Goal: Transaction & Acquisition: Purchase product/service

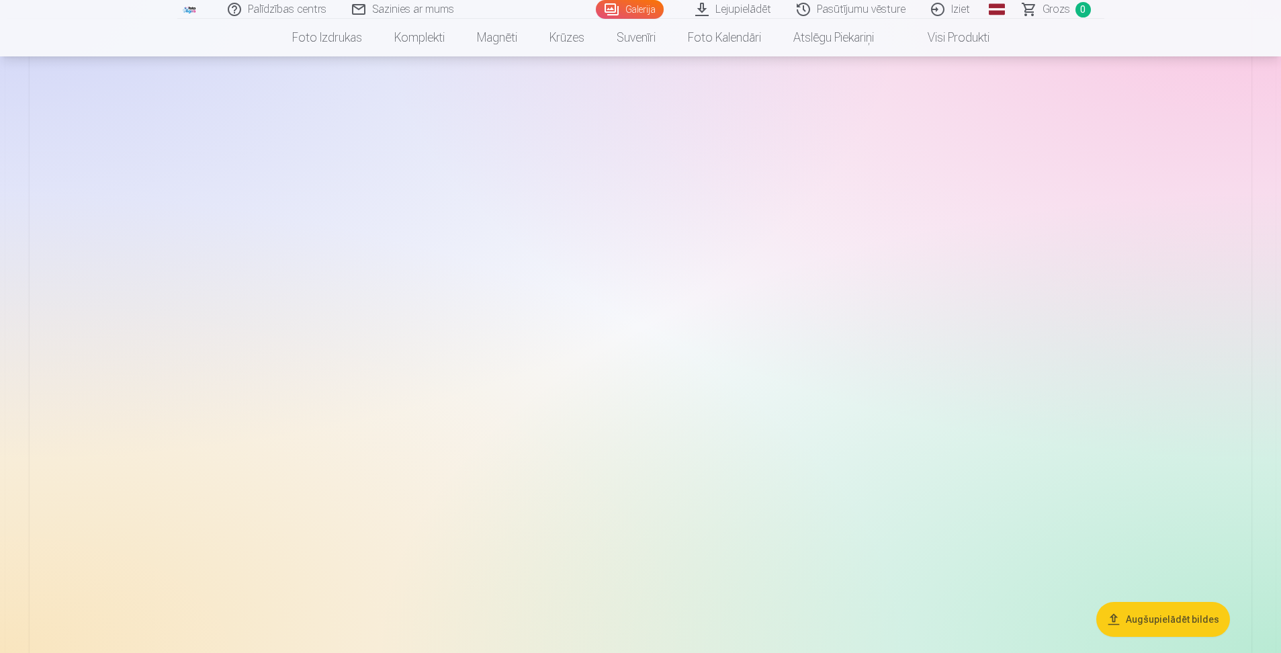
scroll to position [5643, 0]
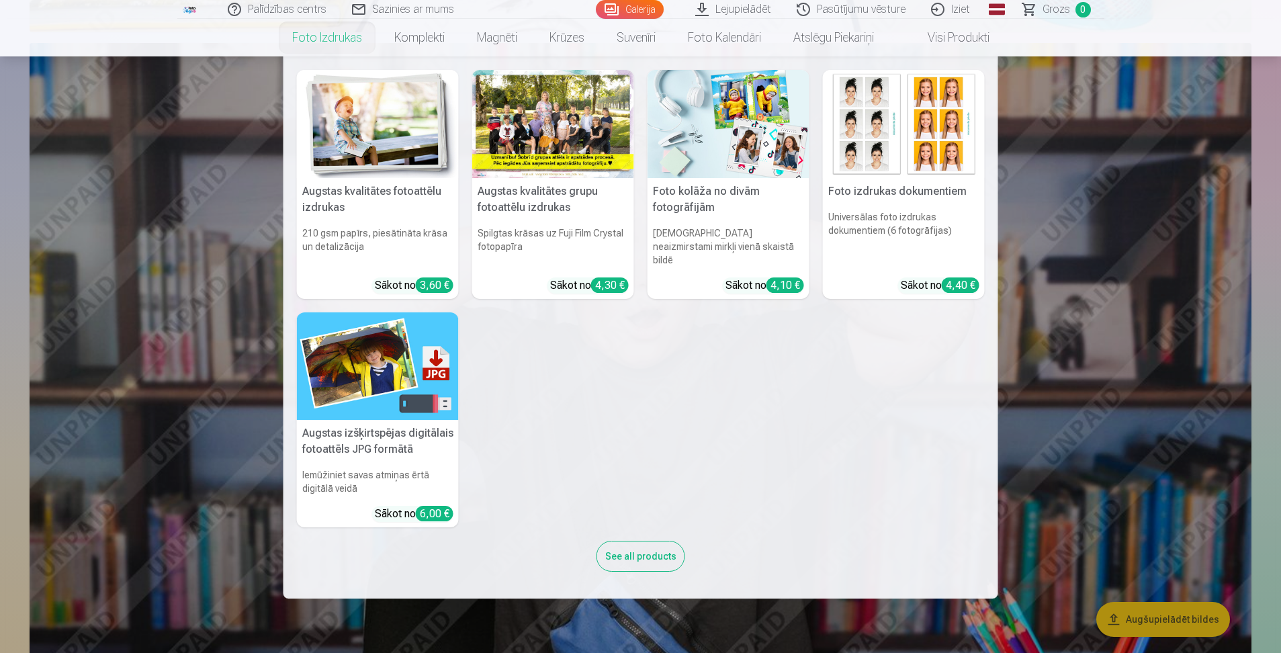
click at [319, 31] on link "Foto izdrukas" at bounding box center [327, 38] width 102 height 38
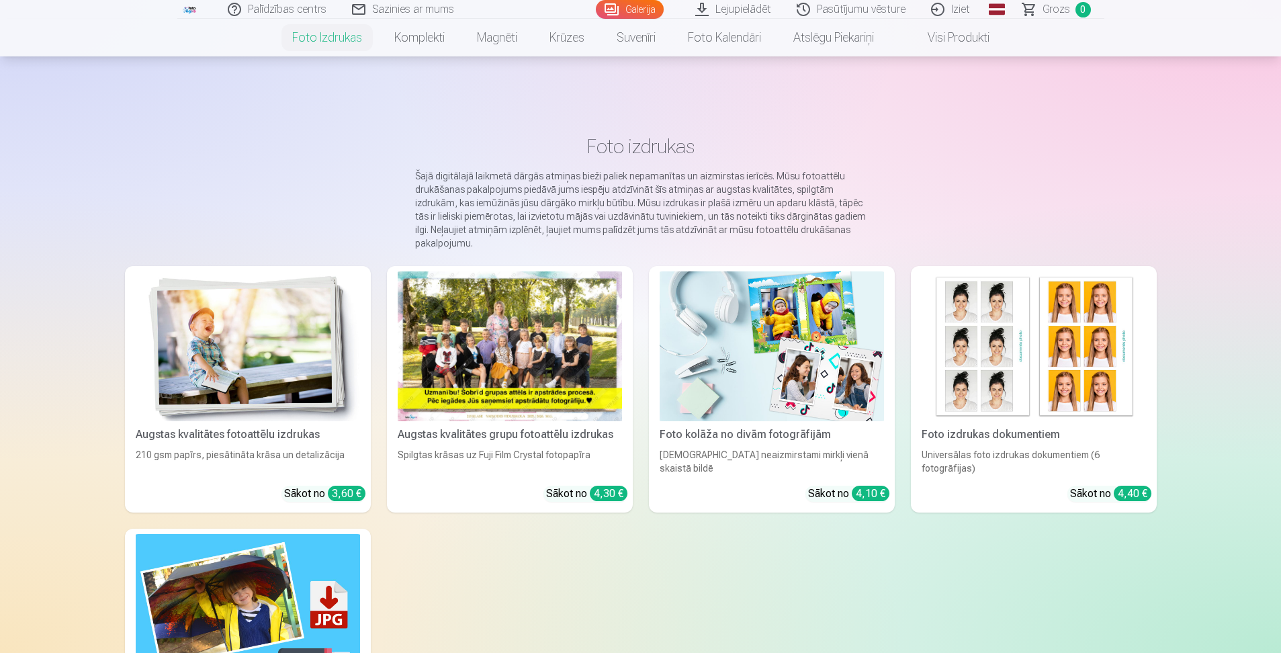
scroll to position [67, 0]
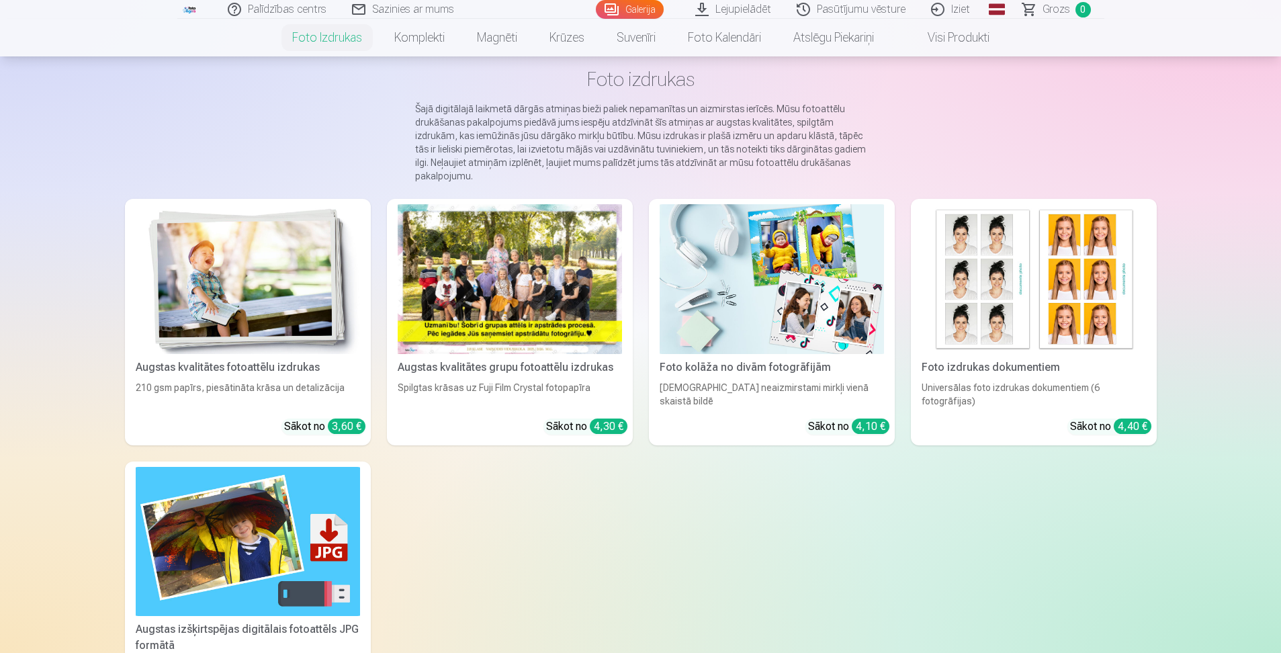
click at [705, 270] on img at bounding box center [772, 279] width 224 height 150
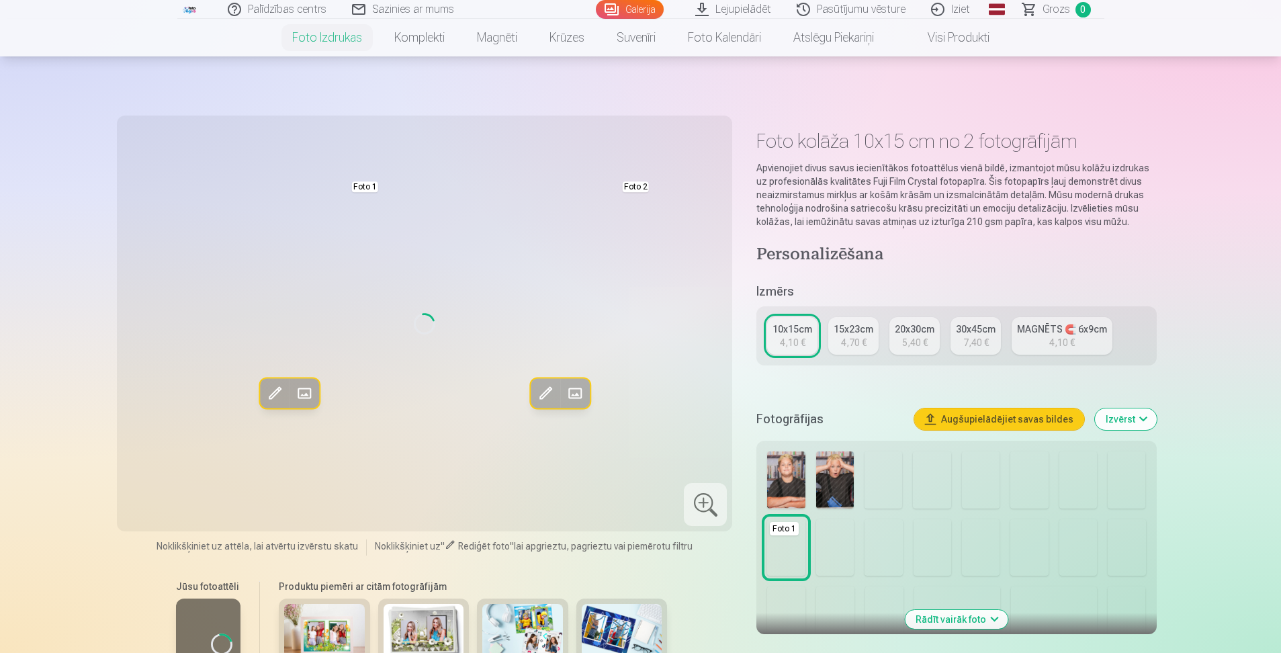
scroll to position [134, 0]
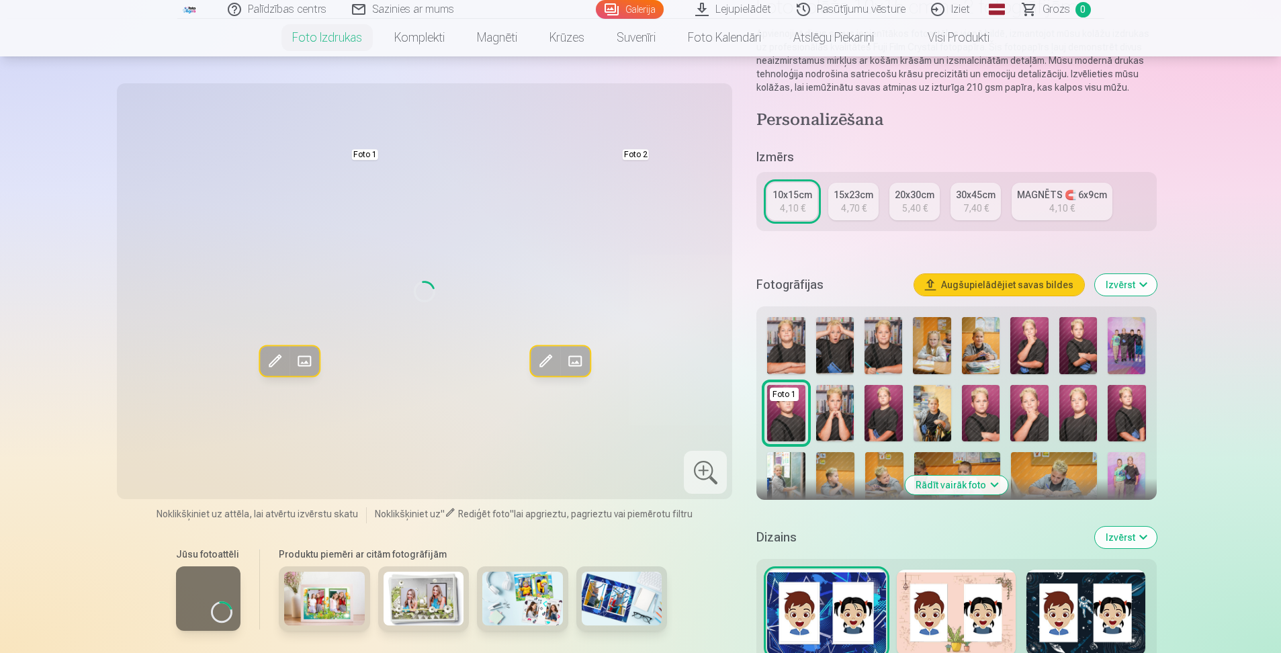
click at [995, 490] on button "Rādīt vairāk foto" at bounding box center [956, 485] width 103 height 19
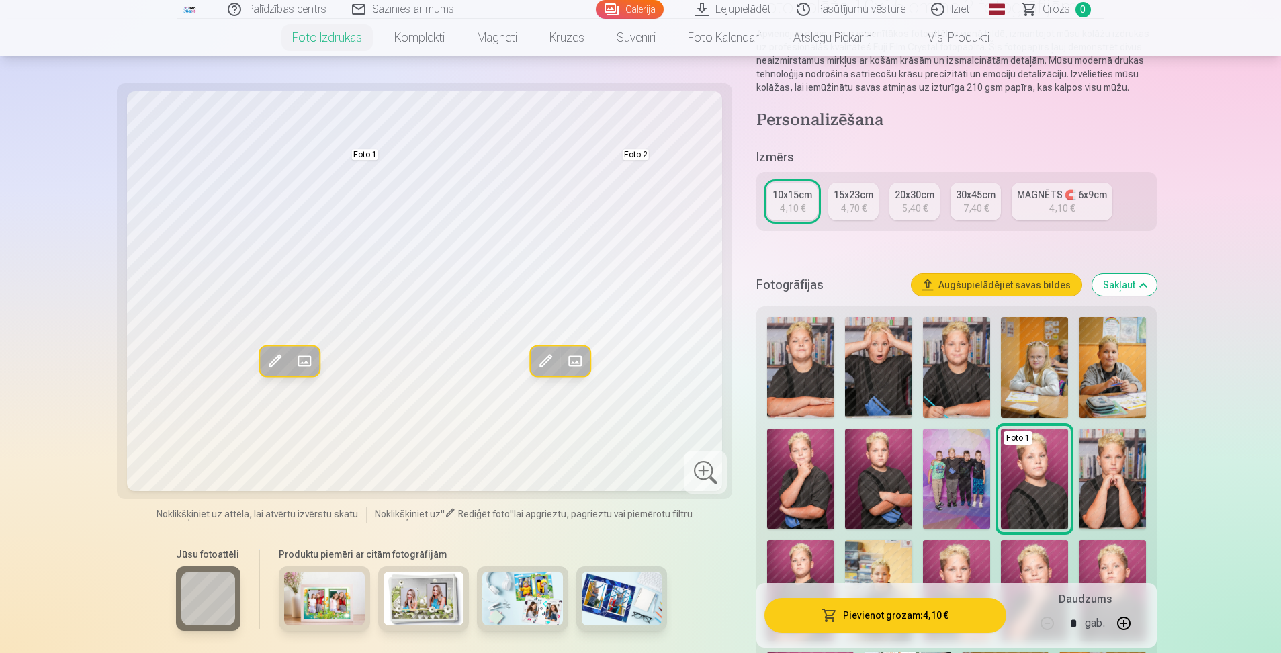
scroll to position [202, 0]
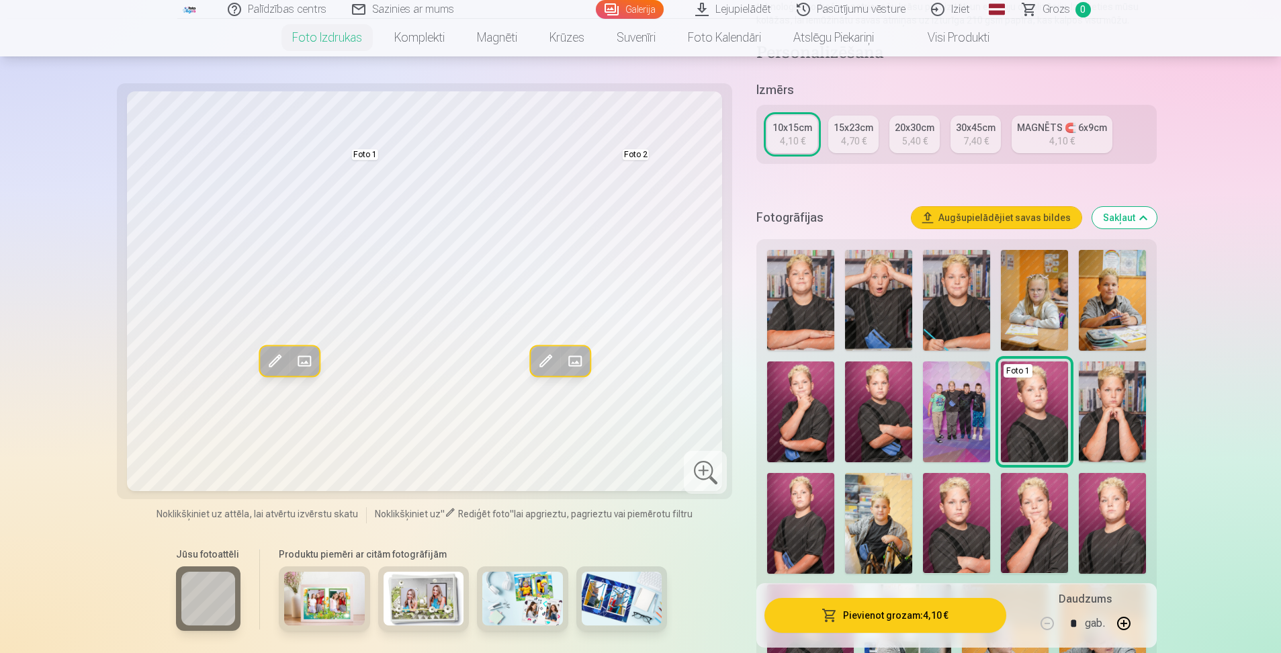
click at [807, 412] on img at bounding box center [800, 411] width 67 height 101
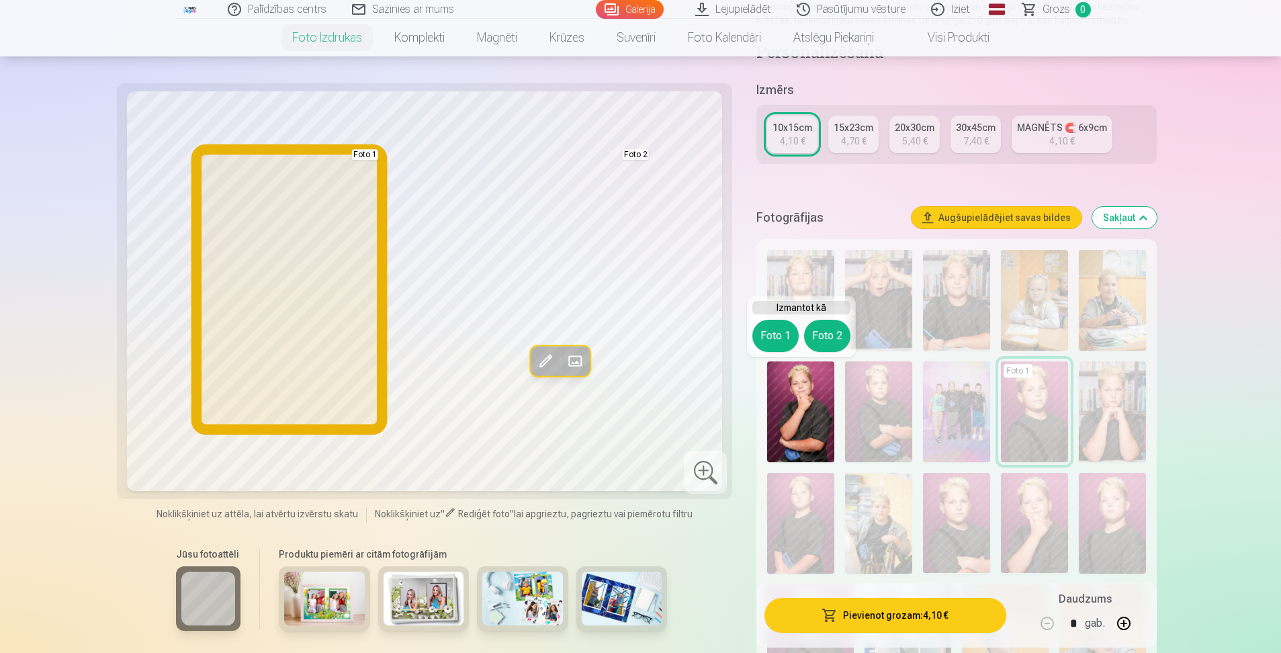
click at [773, 337] on button "Foto 1" at bounding box center [775, 336] width 46 height 32
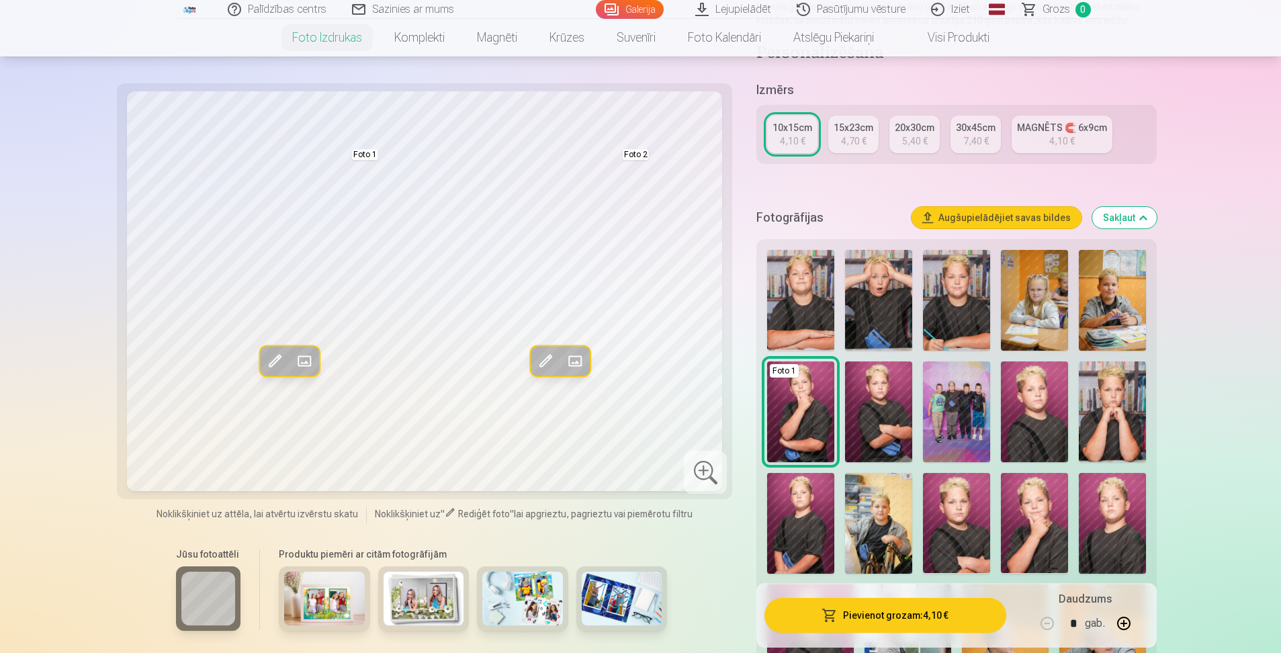
click at [879, 287] on img at bounding box center [878, 300] width 67 height 101
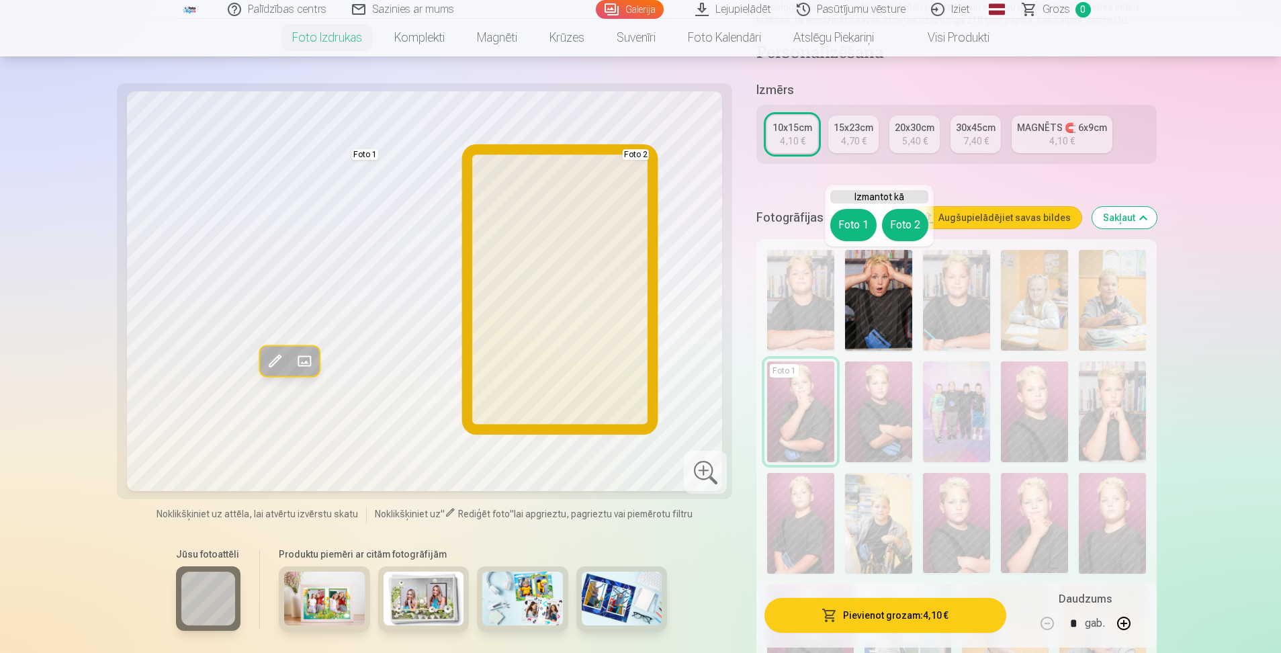
click at [905, 226] on button "Foto 2" at bounding box center [905, 225] width 46 height 32
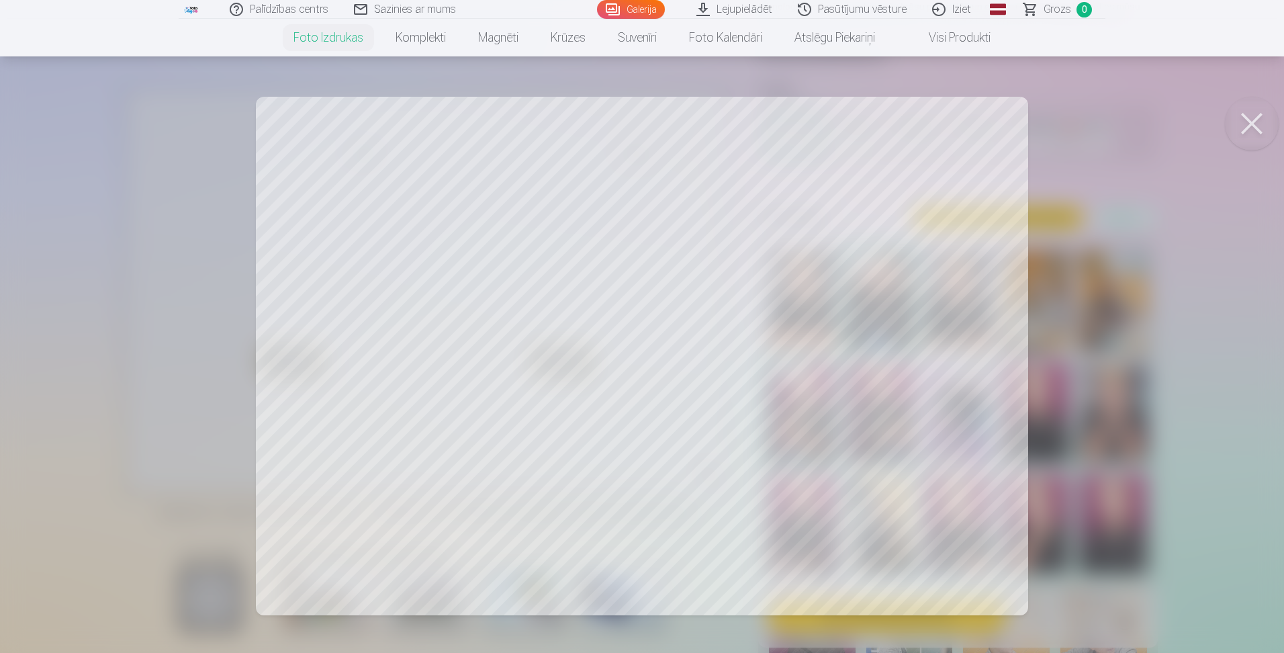
click at [1256, 127] on button at bounding box center [1252, 124] width 54 height 54
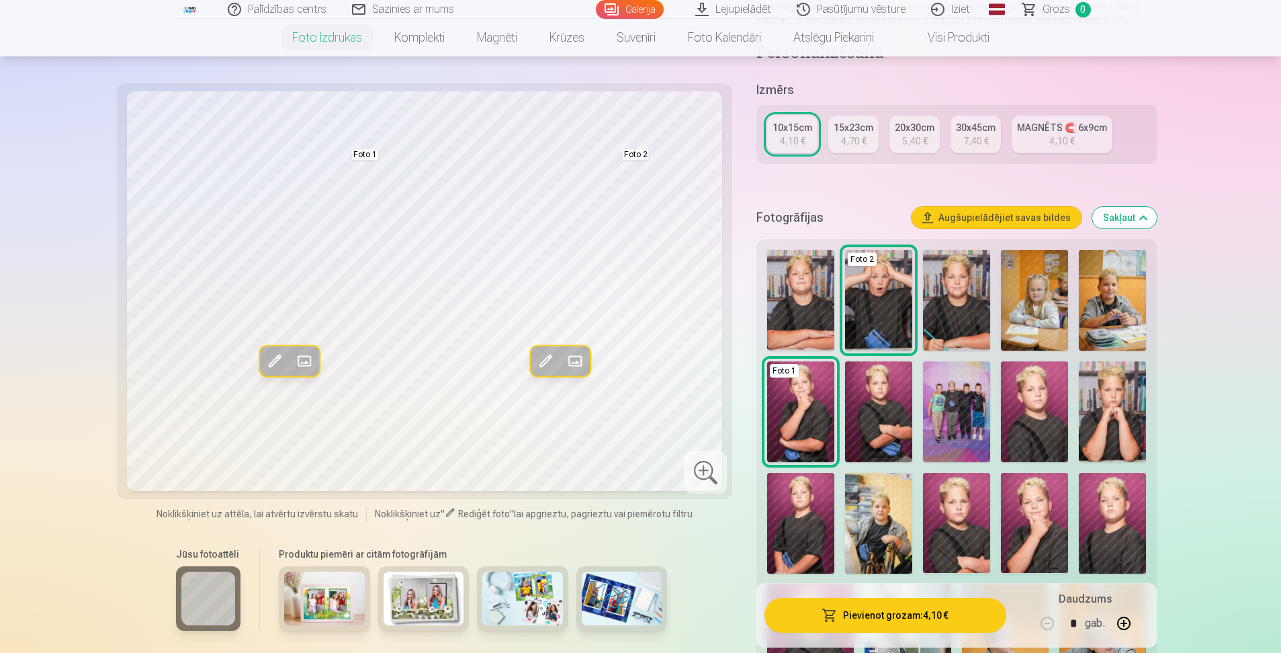
click at [857, 135] on div "4,70 €" at bounding box center [854, 140] width 26 height 13
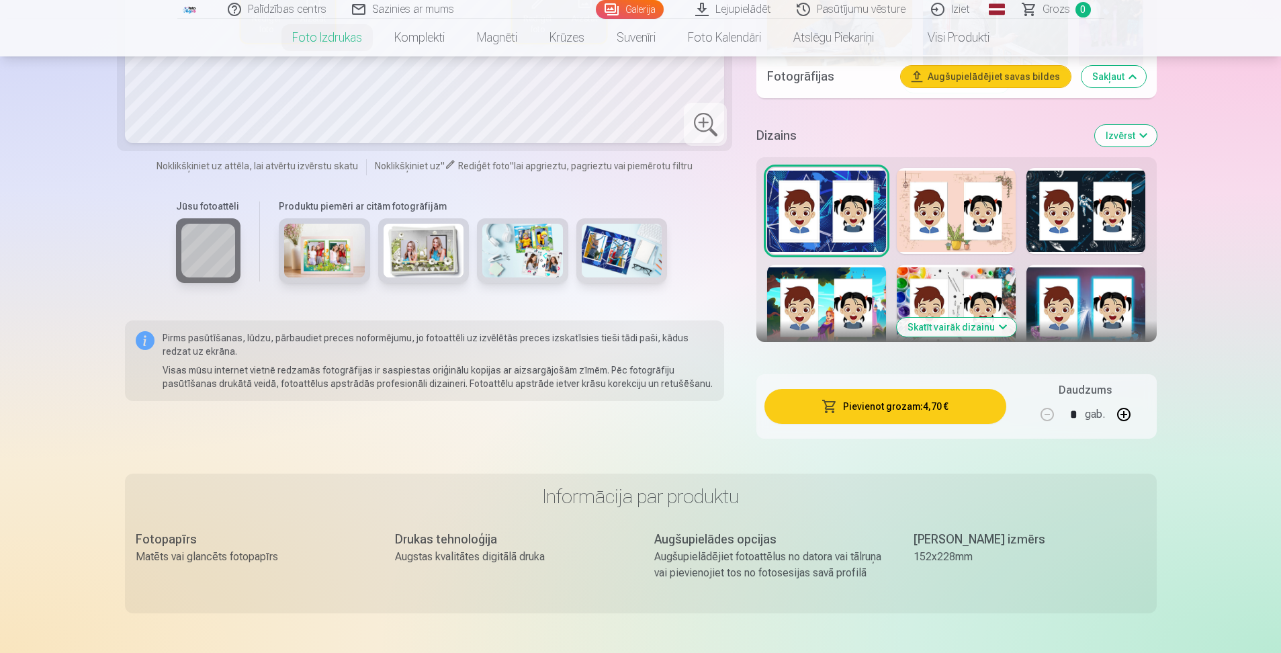
scroll to position [1264, 0]
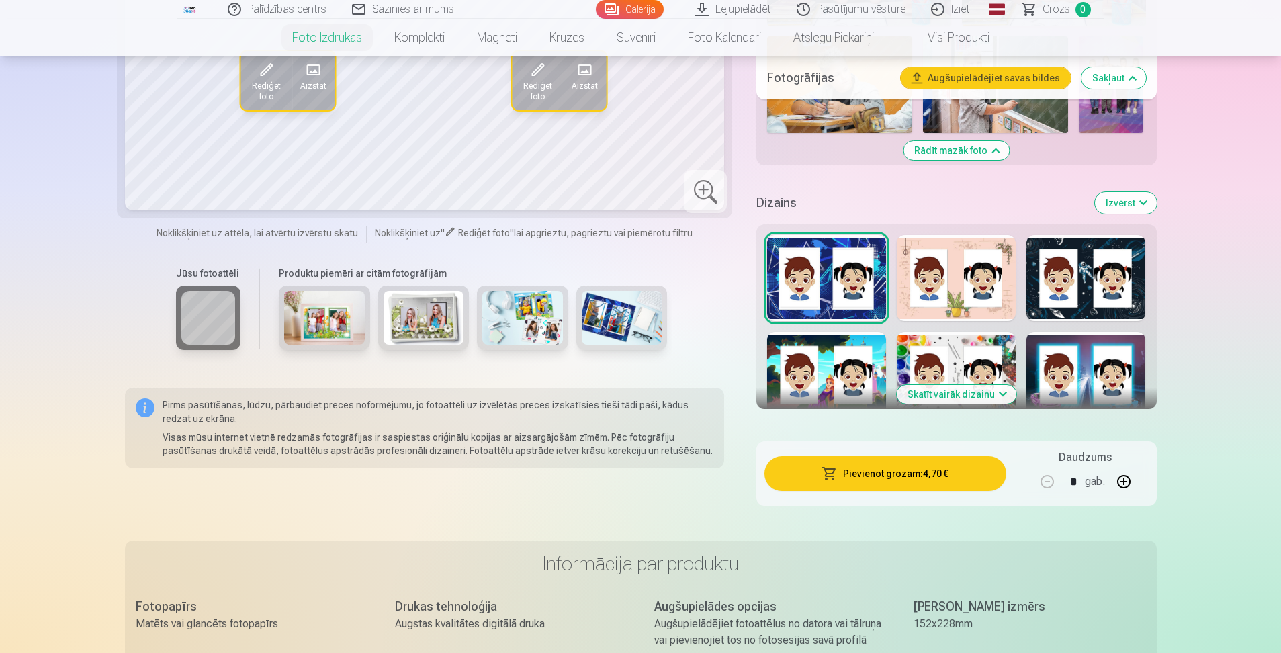
click at [942, 394] on button "Skatīt vairāk dizainu" at bounding box center [957, 394] width 120 height 19
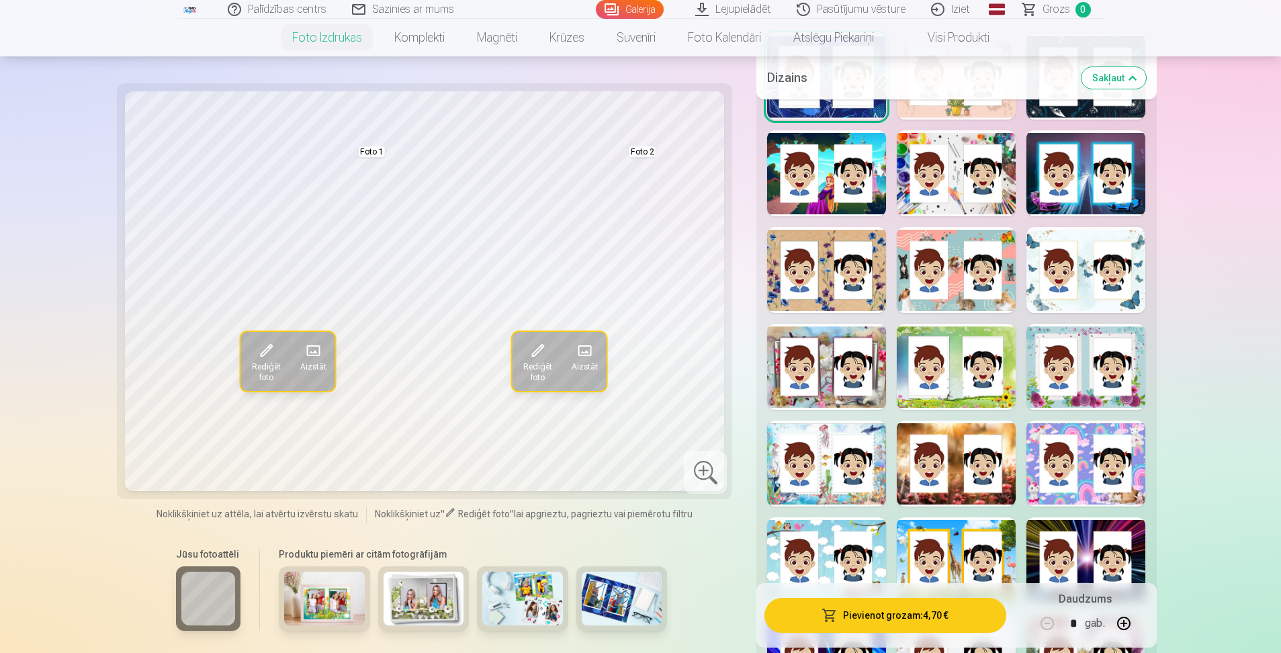
scroll to position [1600, 0]
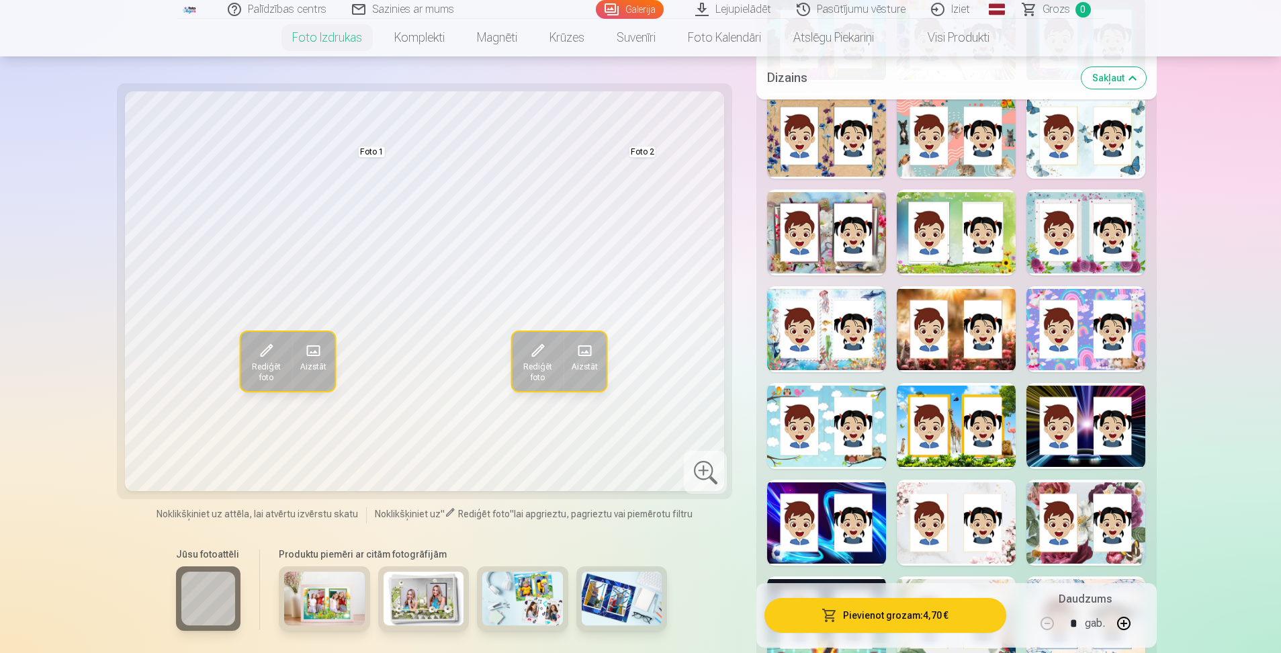
click at [1147, 409] on div "Rādīt mazāk dizainu" at bounding box center [956, 392] width 400 height 1008
click at [1082, 397] on div at bounding box center [1085, 426] width 119 height 86
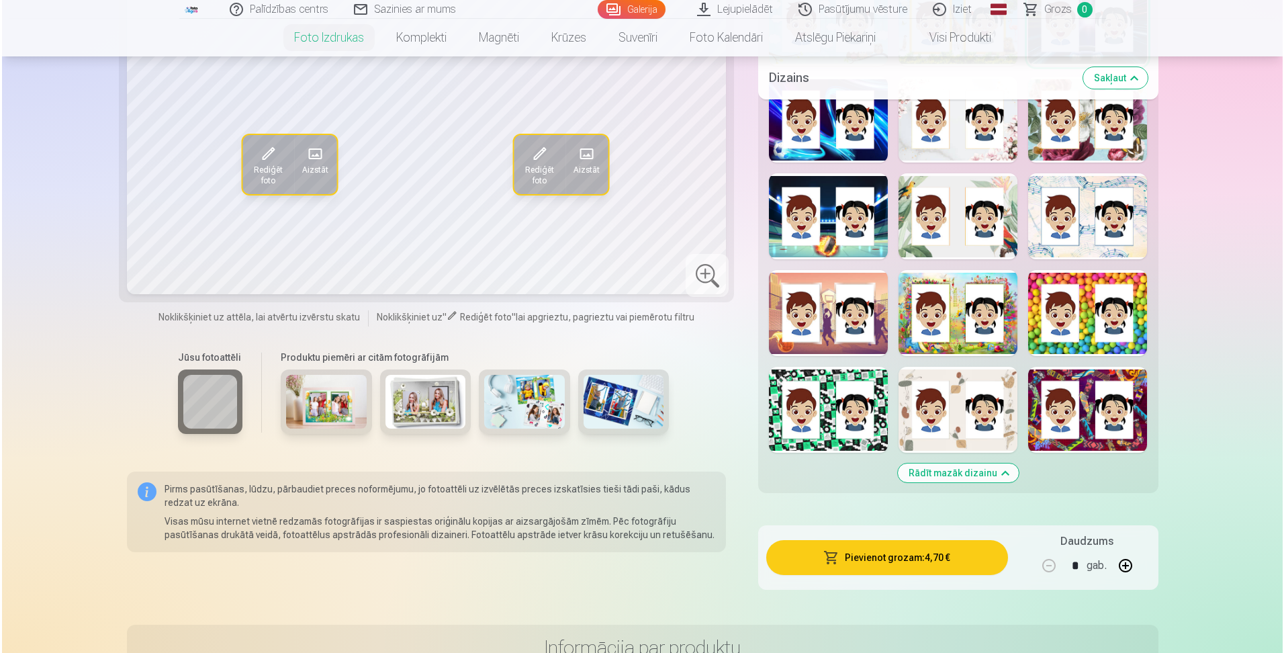
scroll to position [1802, 0]
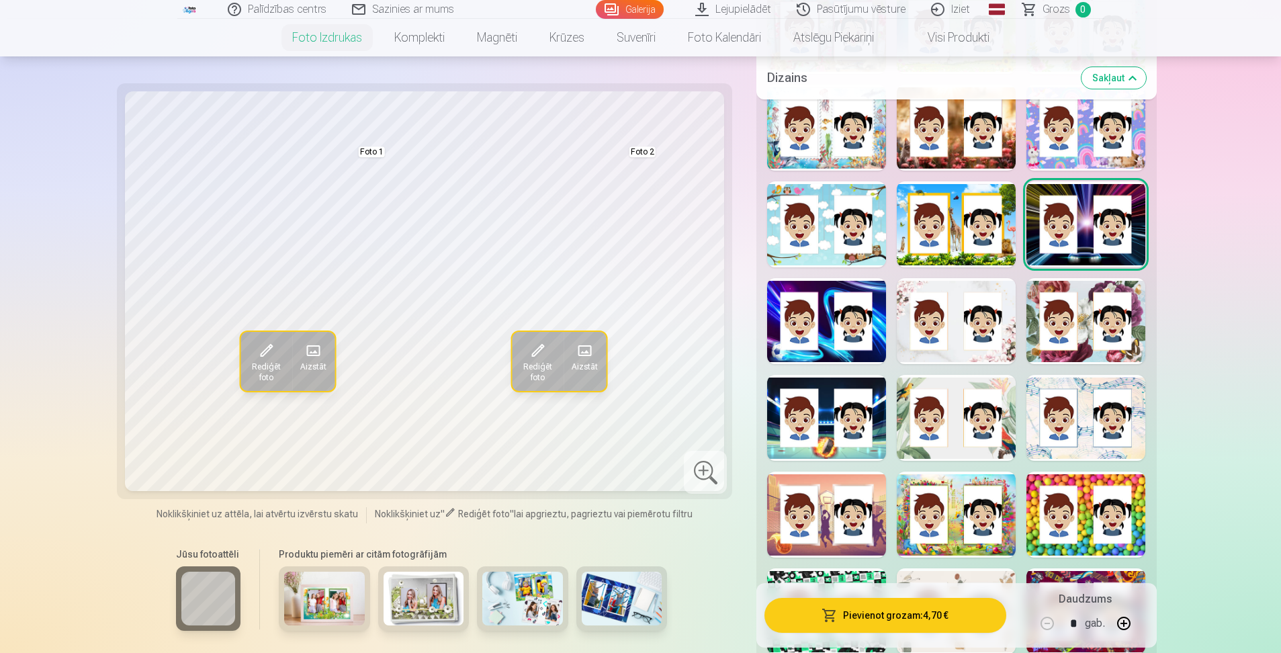
click at [933, 616] on button "Pievienot grozam : 4,70 €" at bounding box center [884, 615] width 241 height 35
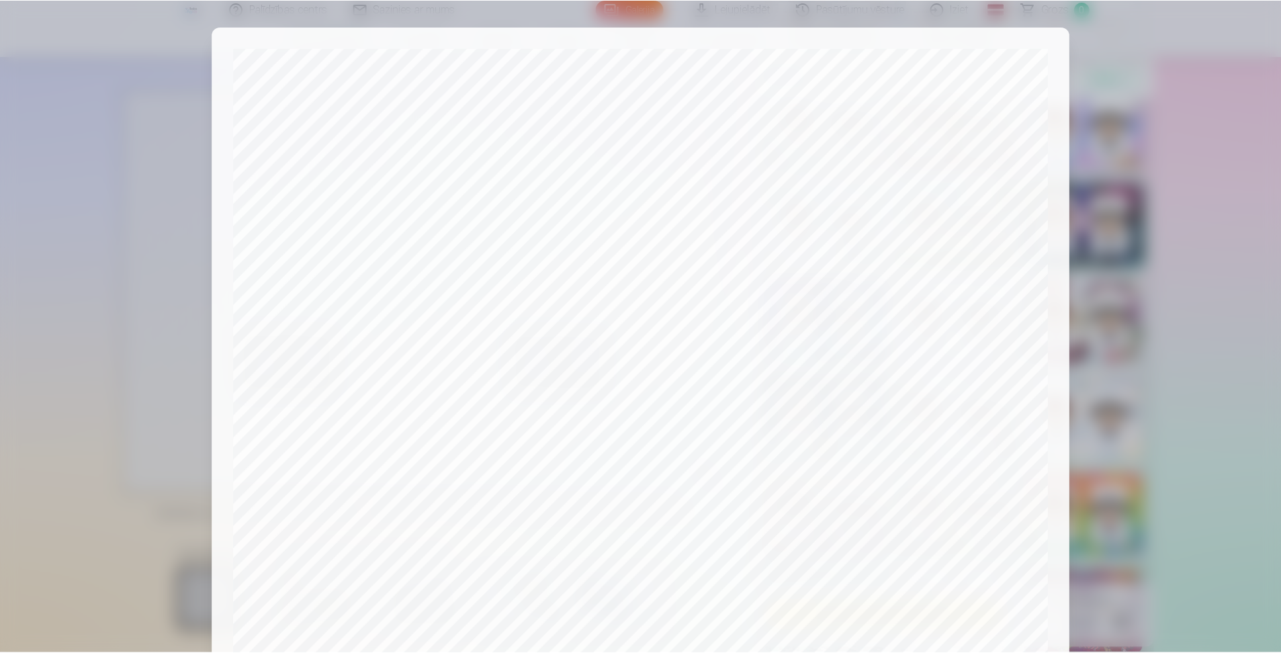
scroll to position [314, 0]
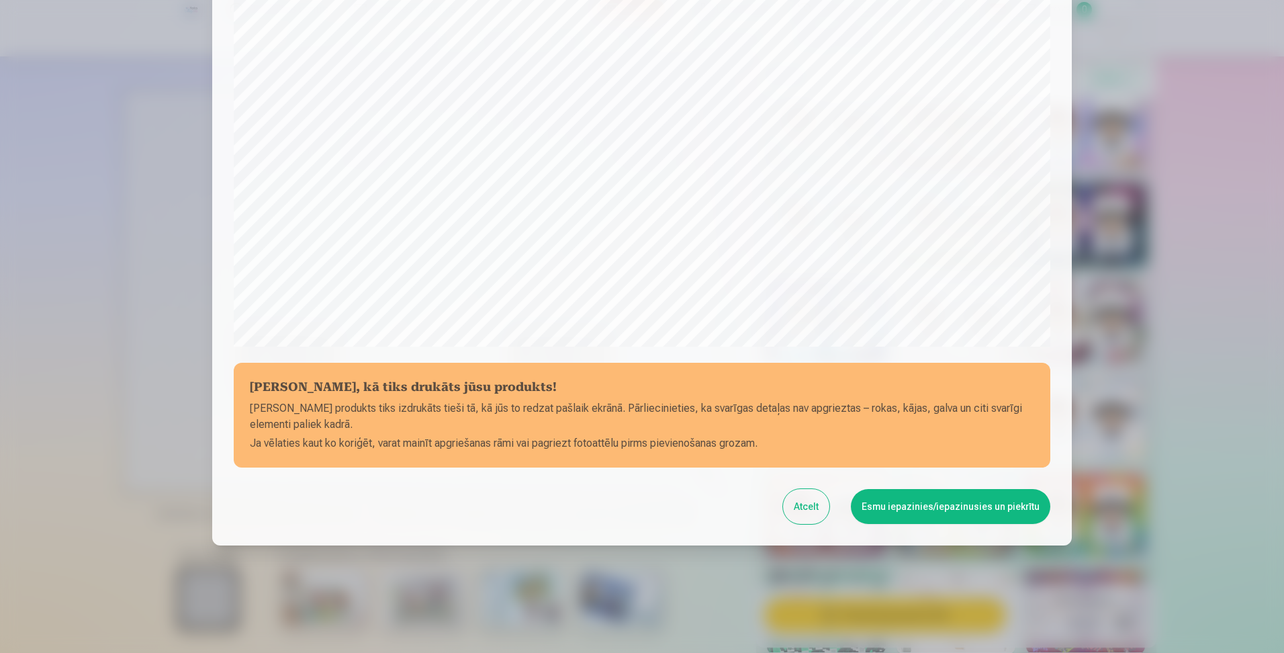
click at [954, 510] on button "Esmu iepazinies/iepazinusies un piekrītu" at bounding box center [951, 506] width 200 height 35
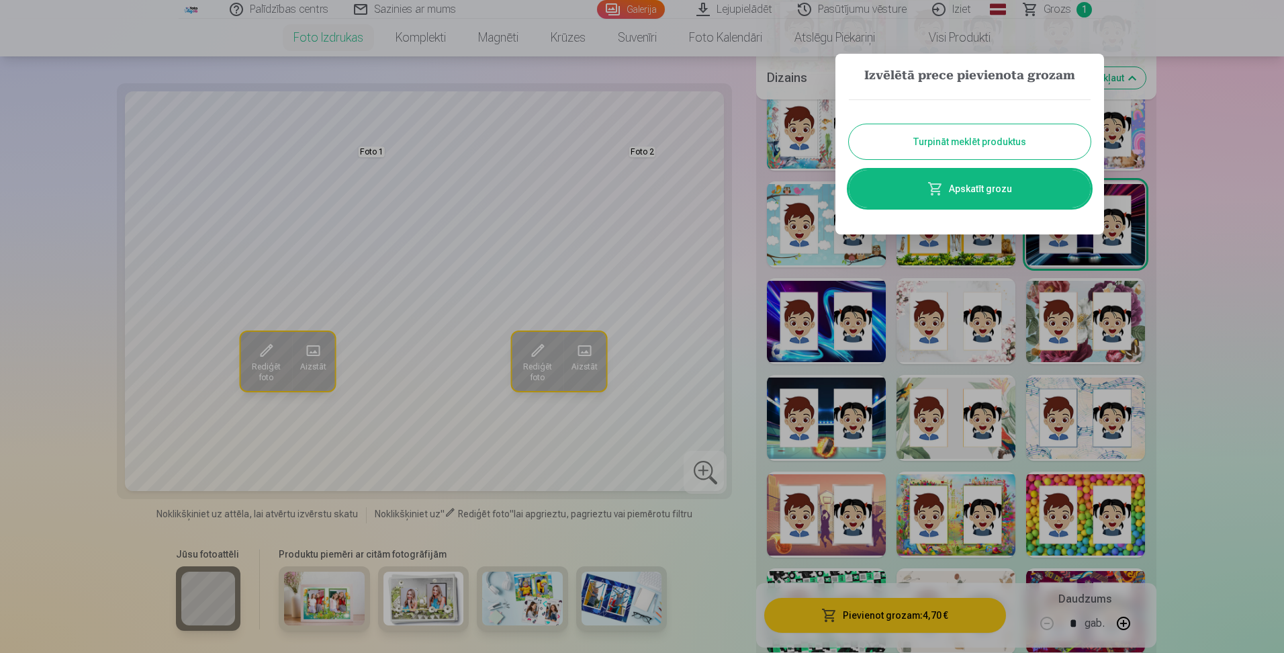
click at [1030, 136] on button "Turpināt meklēt produktus" at bounding box center [970, 141] width 242 height 35
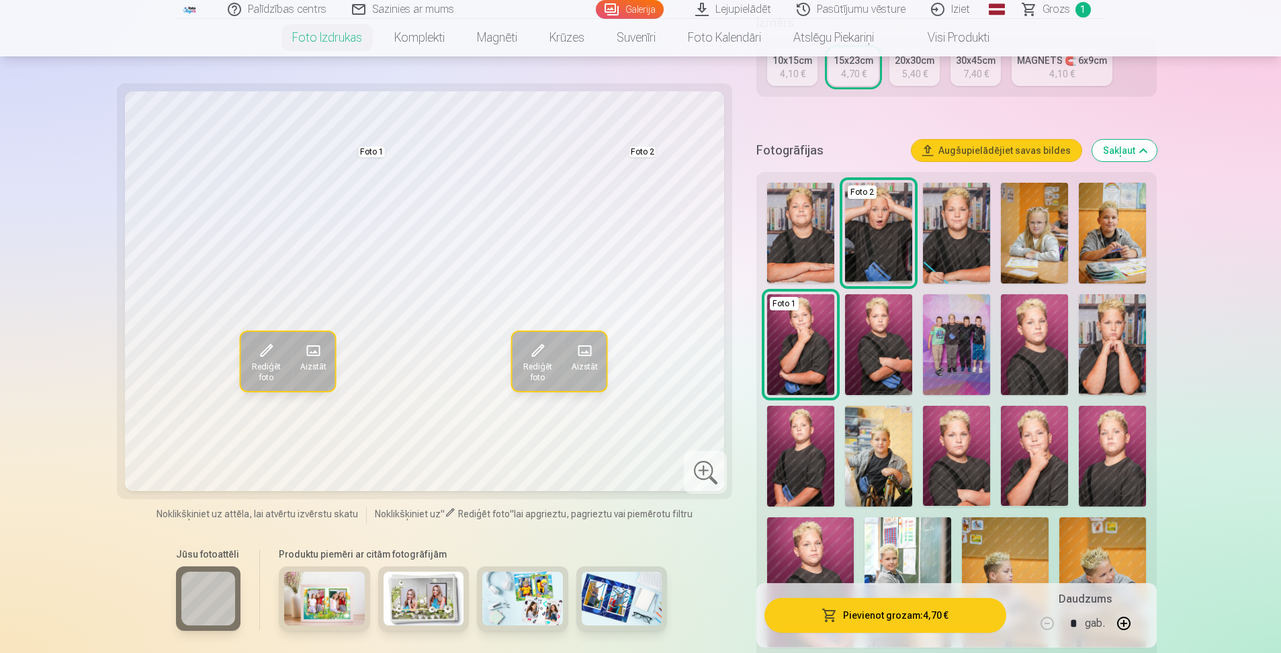
scroll to position [336, 0]
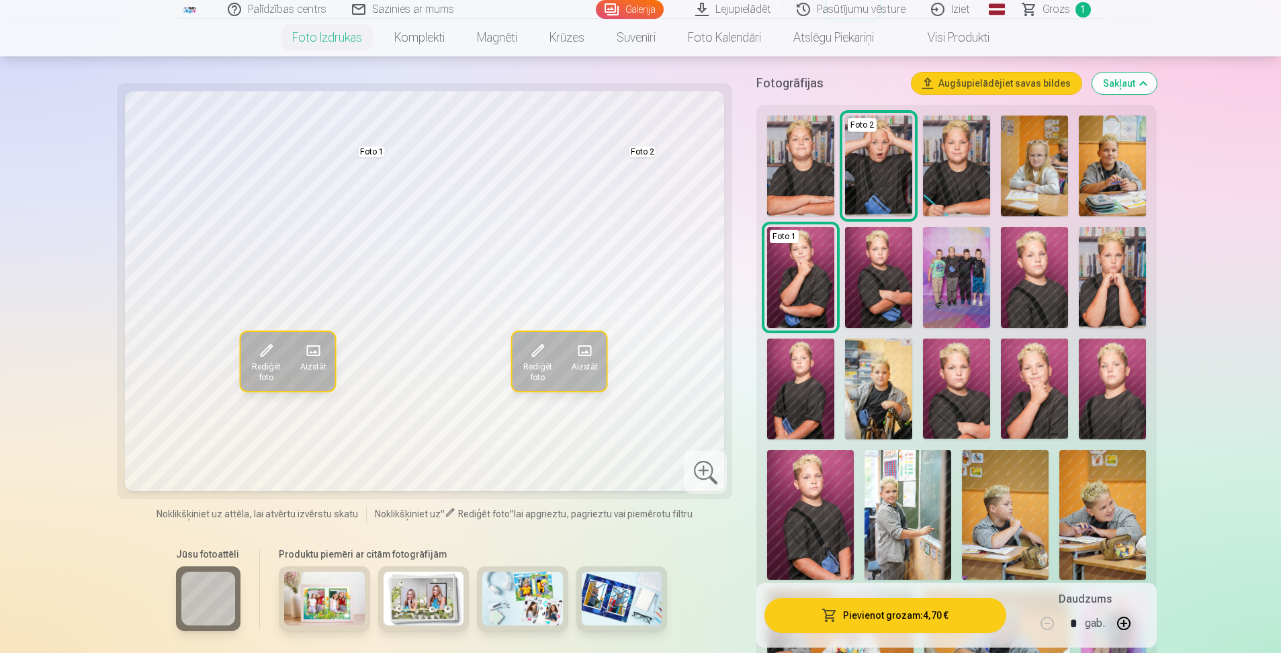
click at [902, 507] on img at bounding box center [908, 515] width 87 height 130
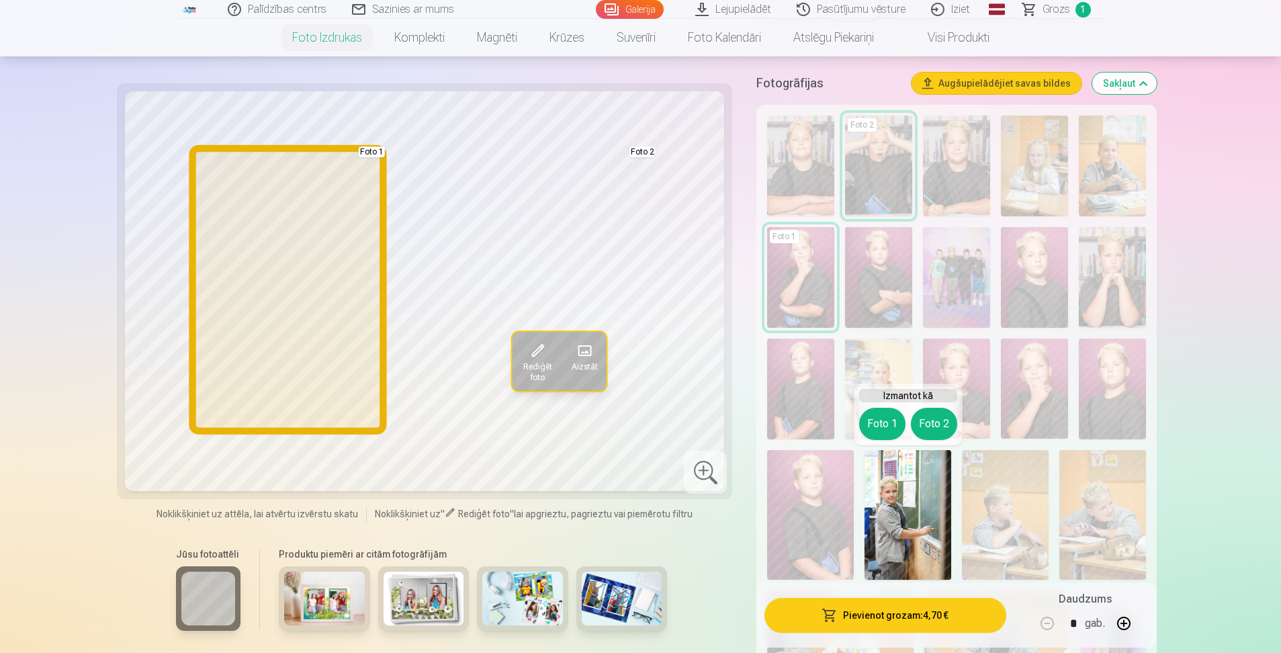
click at [883, 417] on button "Foto 1" at bounding box center [882, 424] width 46 height 32
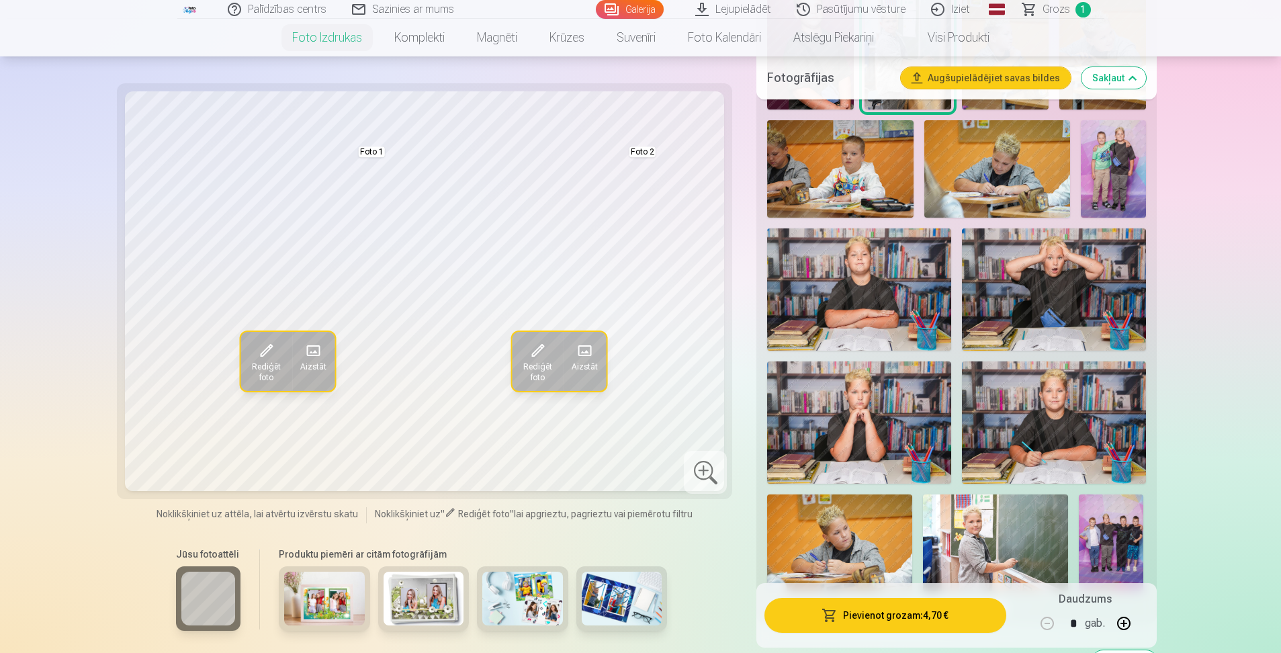
scroll to position [873, 0]
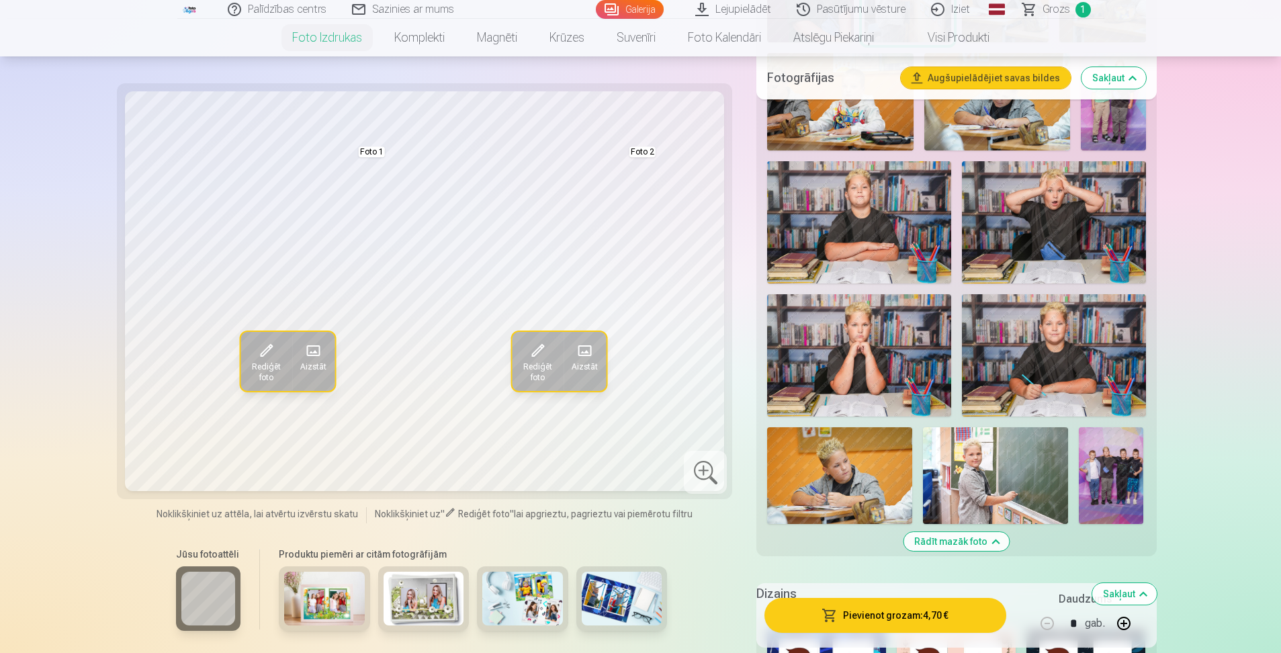
click at [873, 447] on img at bounding box center [839, 475] width 145 height 97
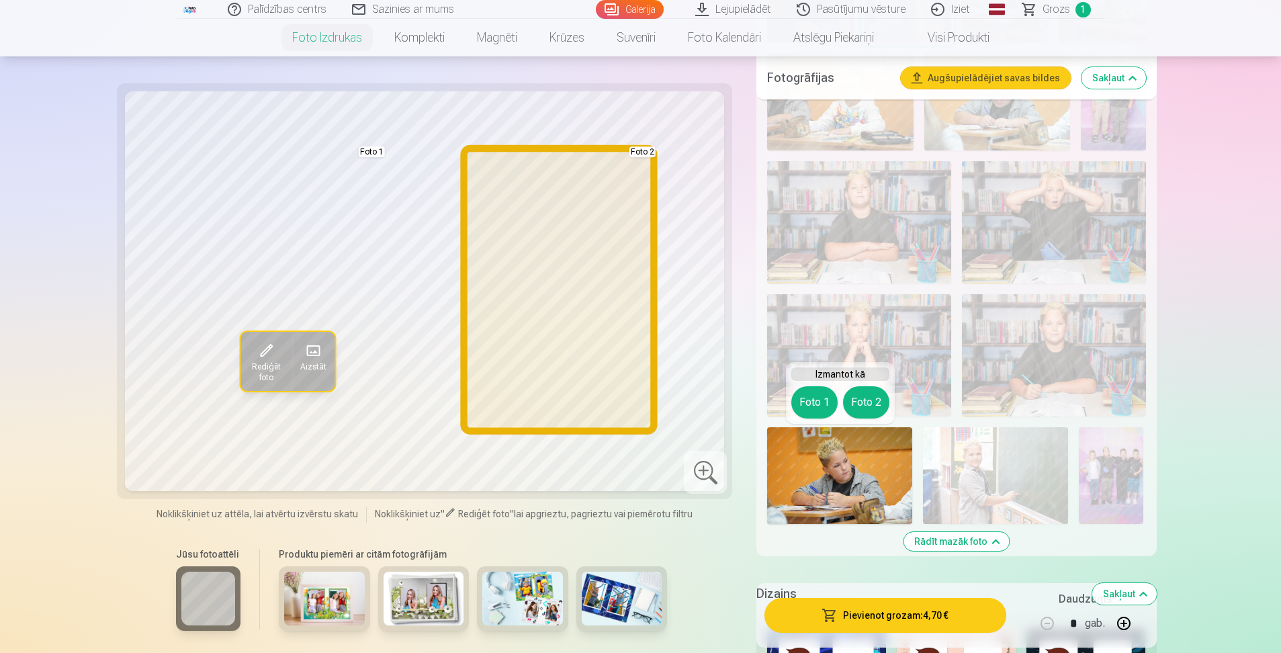
click at [865, 404] on button "Foto 2" at bounding box center [866, 402] width 46 height 32
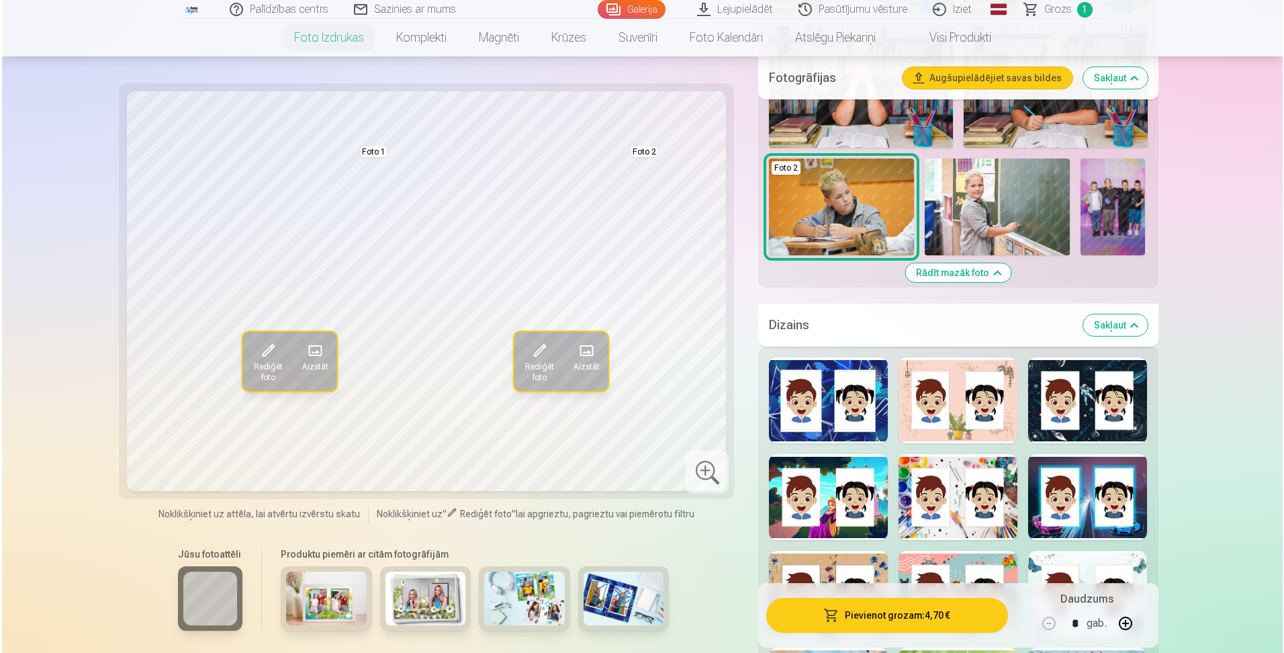
scroll to position [1411, 0]
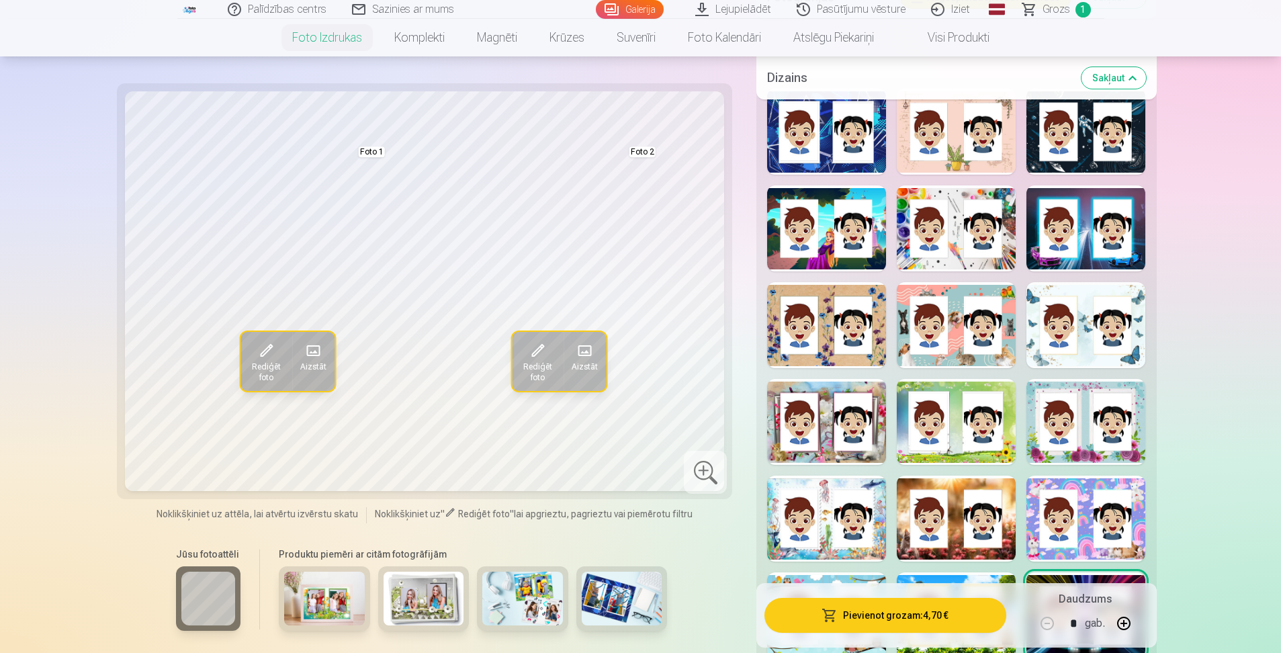
click at [1081, 132] on div at bounding box center [1085, 132] width 119 height 86
click at [1086, 249] on div at bounding box center [1085, 228] width 119 height 86
click at [899, 608] on button "Pievienot grozam : 4,70 €" at bounding box center [884, 615] width 241 height 35
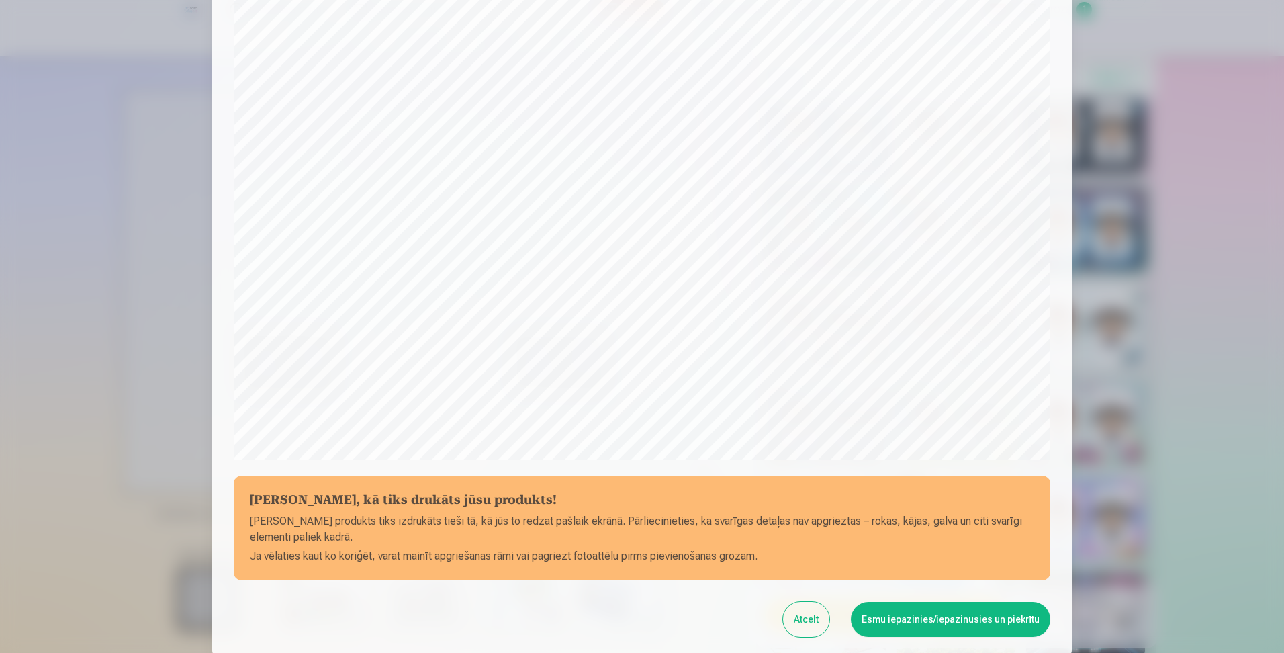
scroll to position [269, 0]
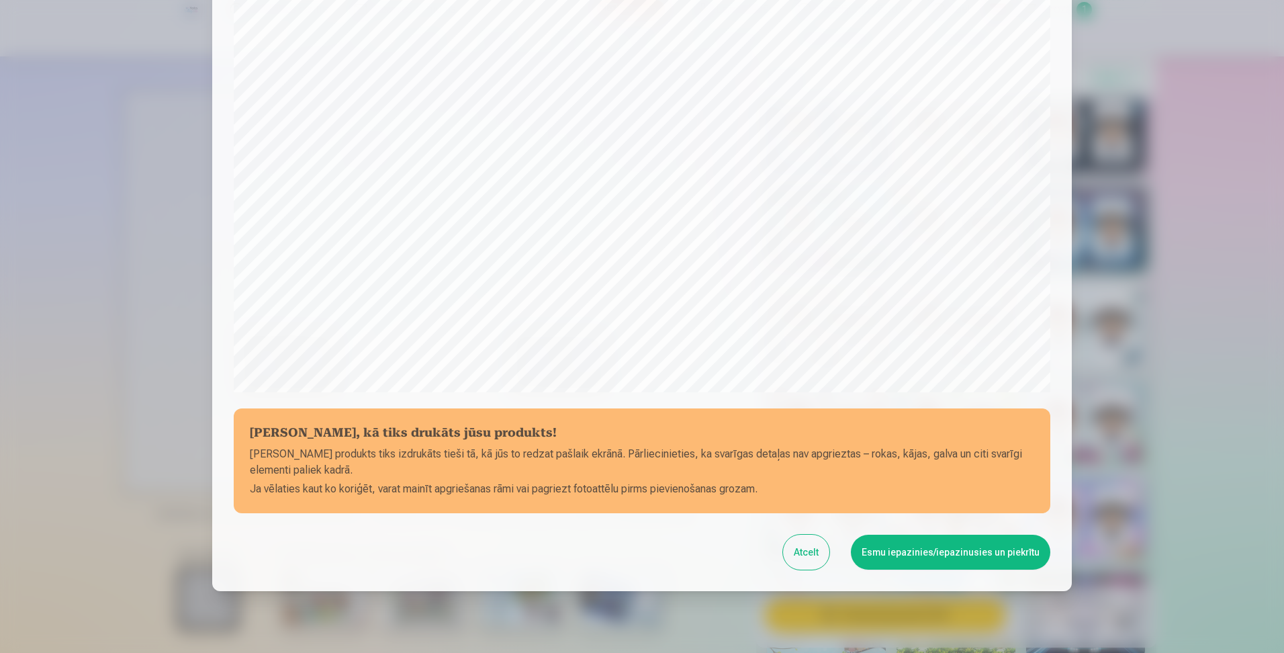
click at [809, 549] on button "Atcelt" at bounding box center [806, 552] width 46 height 35
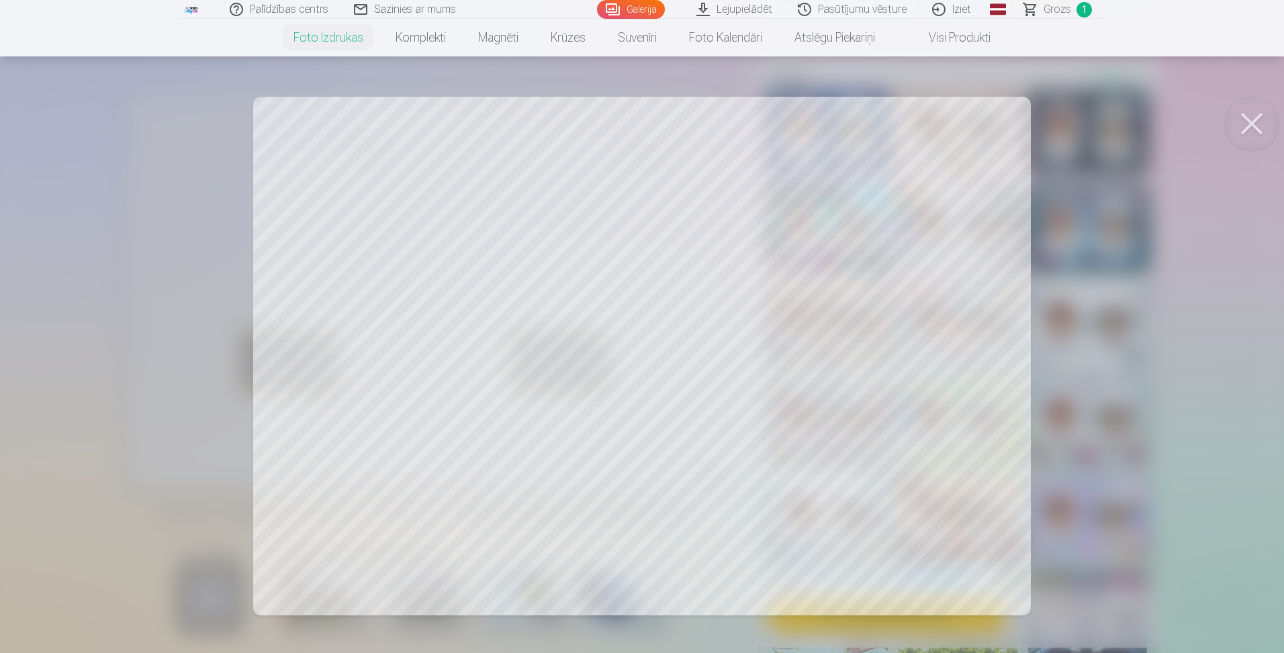
click at [743, 415] on div at bounding box center [642, 326] width 1284 height 653
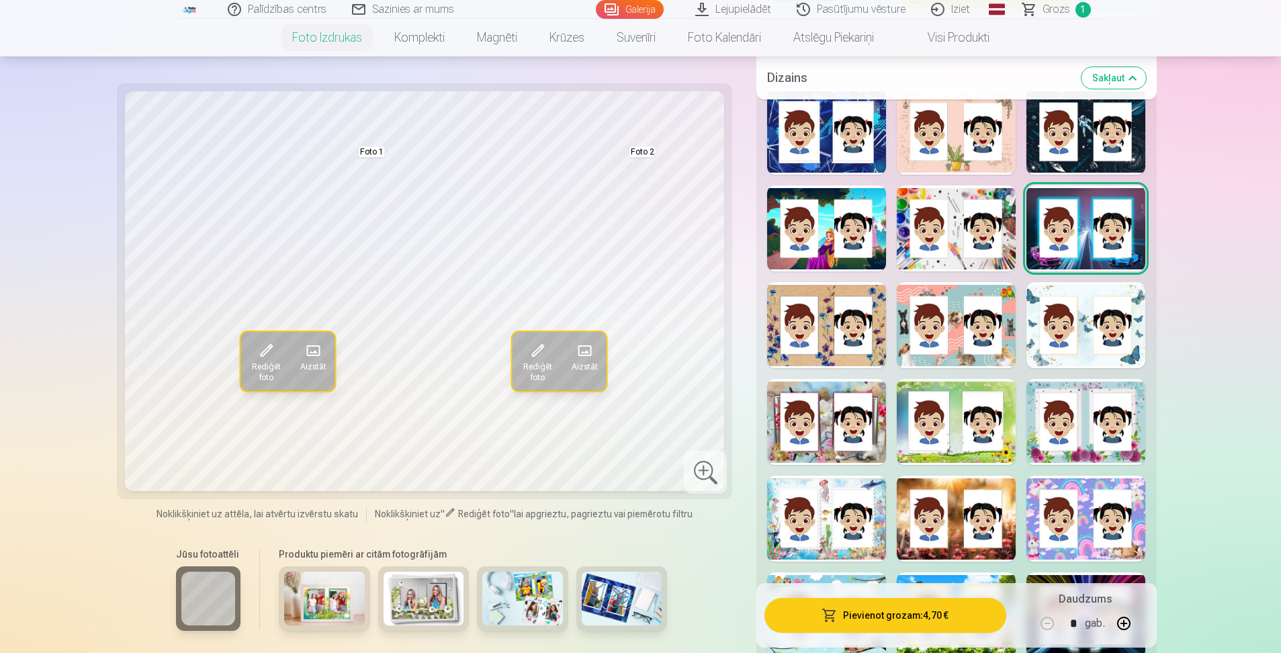
click at [533, 361] on span "Rediģēt foto" at bounding box center [538, 371] width 36 height 21
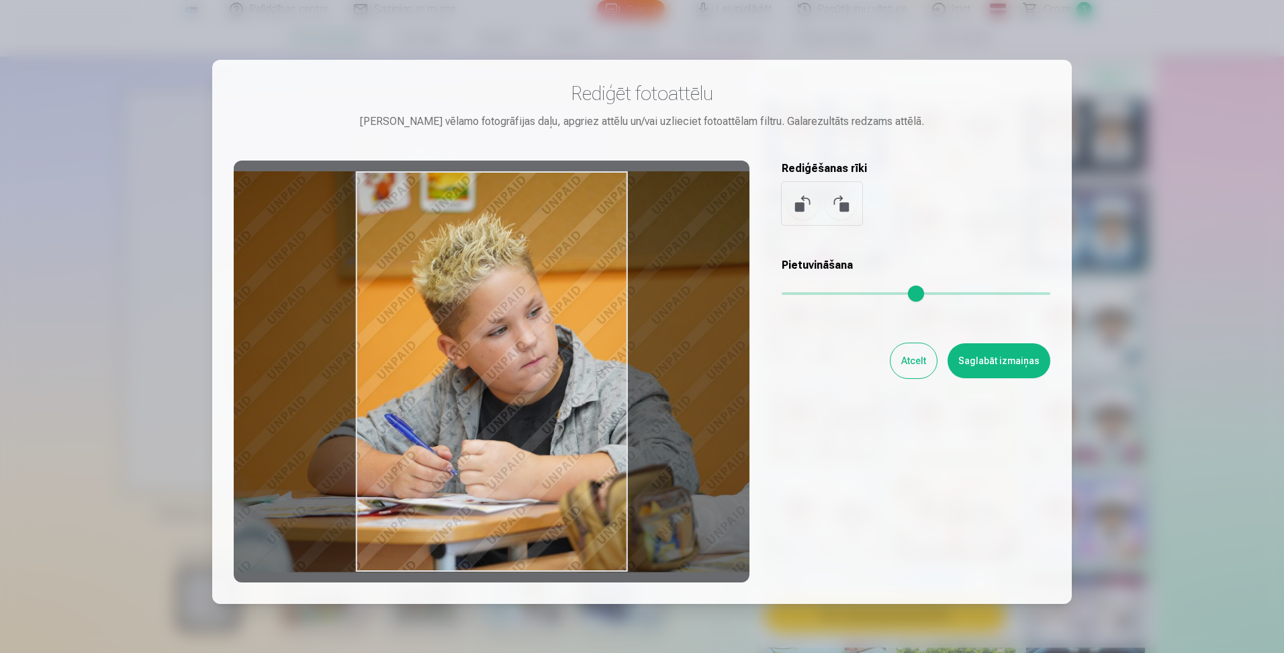
drag, startPoint x: 533, startPoint y: 359, endPoint x: 550, endPoint y: 361, distance: 17.7
click at [550, 361] on div at bounding box center [492, 372] width 516 height 422
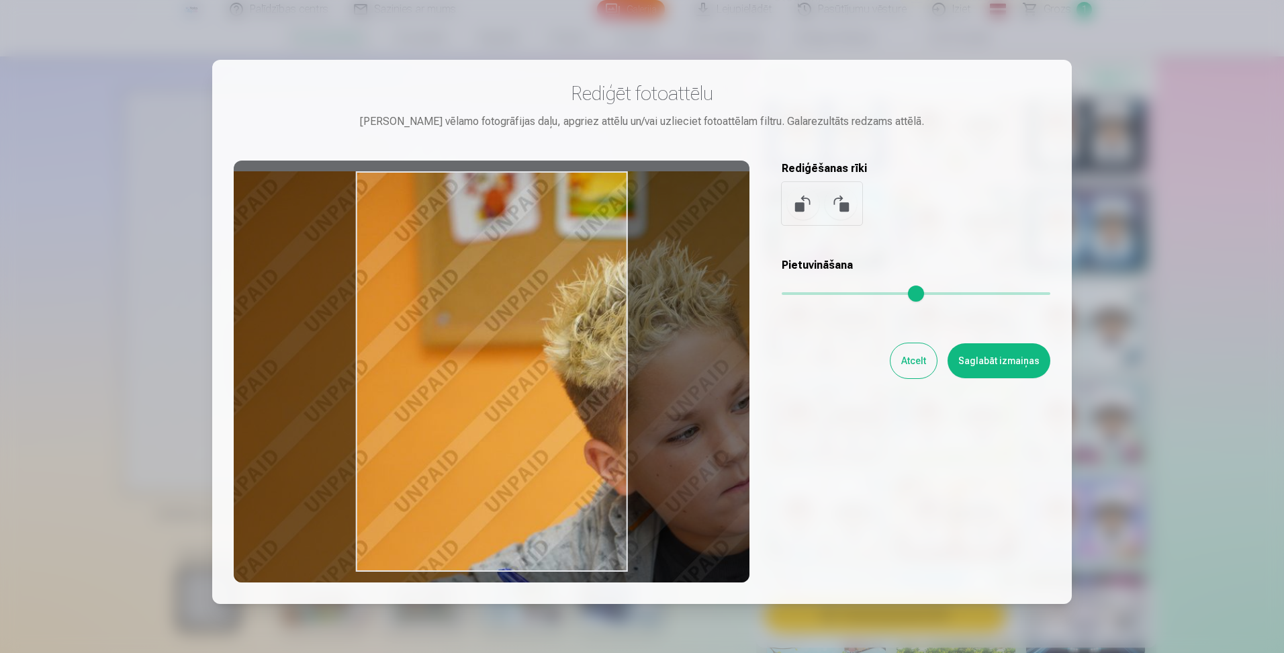
type input "*"
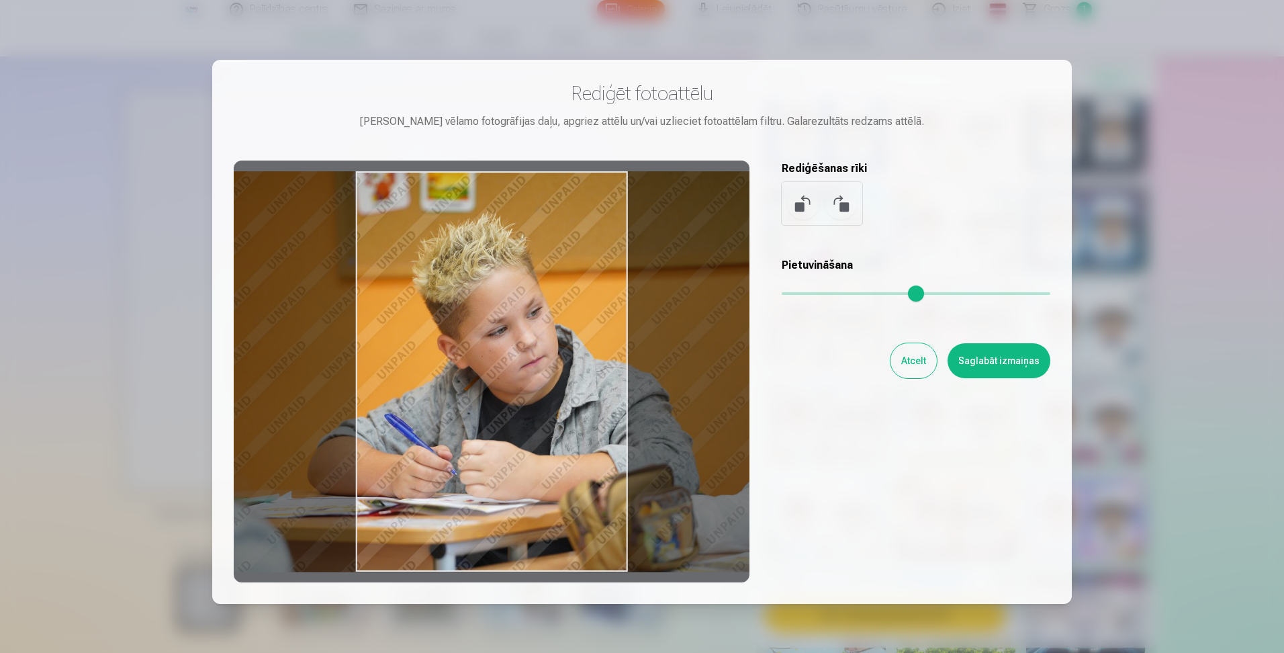
drag, startPoint x: 785, startPoint y: 292, endPoint x: 754, endPoint y: 286, distance: 31.5
click at [782, 292] on input "range" at bounding box center [916, 293] width 269 height 3
click at [594, 317] on div at bounding box center [492, 372] width 516 height 422
click at [1030, 369] on button "Saglabāt izmaiņas" at bounding box center [999, 360] width 103 height 35
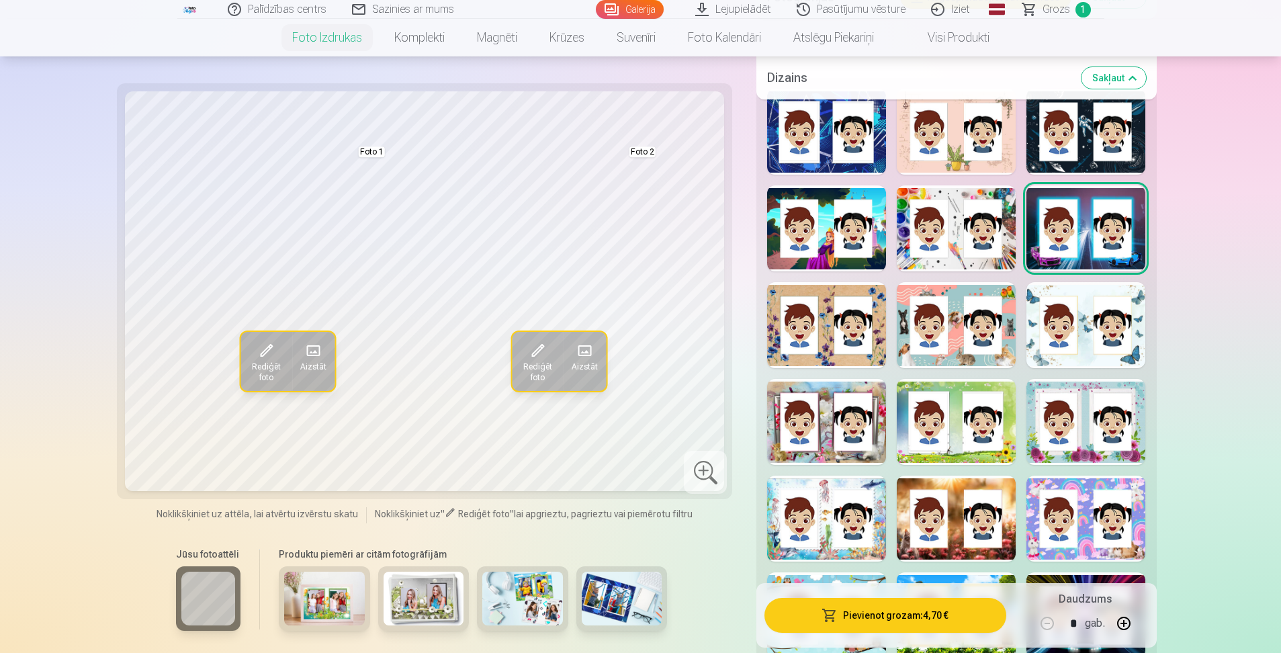
click at [267, 353] on span at bounding box center [266, 350] width 21 height 21
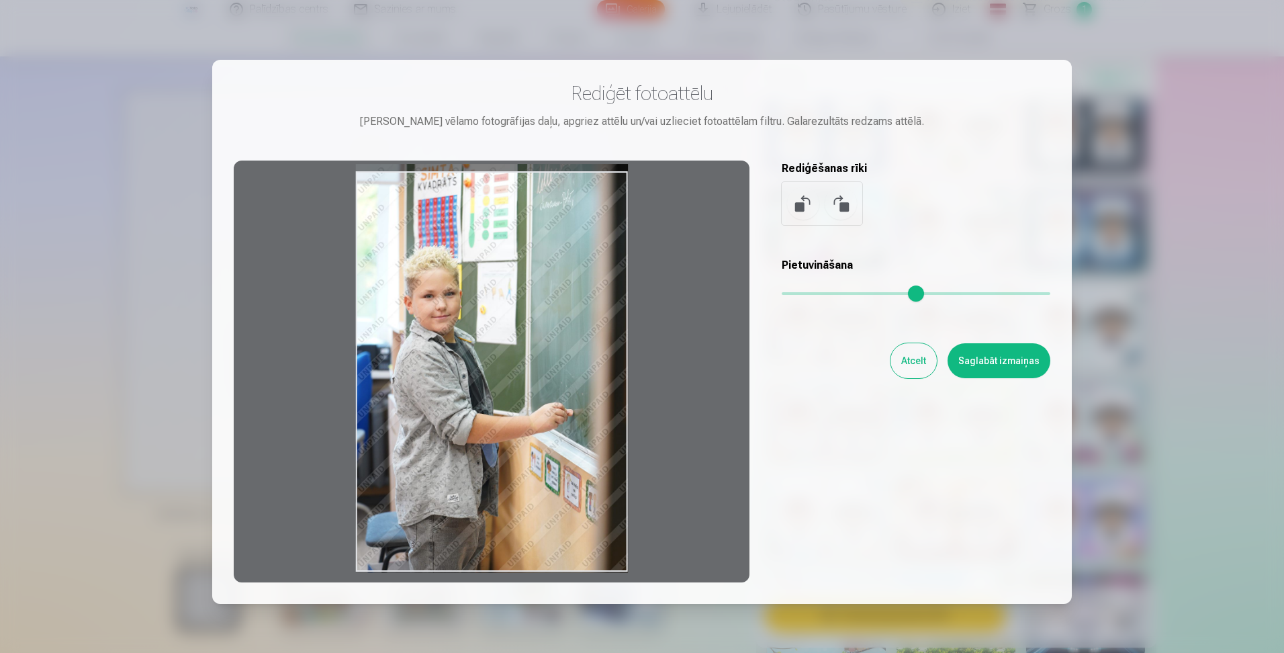
drag, startPoint x: 461, startPoint y: 354, endPoint x: 488, endPoint y: 353, distance: 26.9
click at [488, 353] on div at bounding box center [492, 372] width 516 height 422
drag, startPoint x: 513, startPoint y: 335, endPoint x: 549, endPoint y: 329, distance: 36.0
click at [549, 329] on div at bounding box center [492, 372] width 516 height 422
click at [921, 361] on button "Atcelt" at bounding box center [914, 360] width 46 height 35
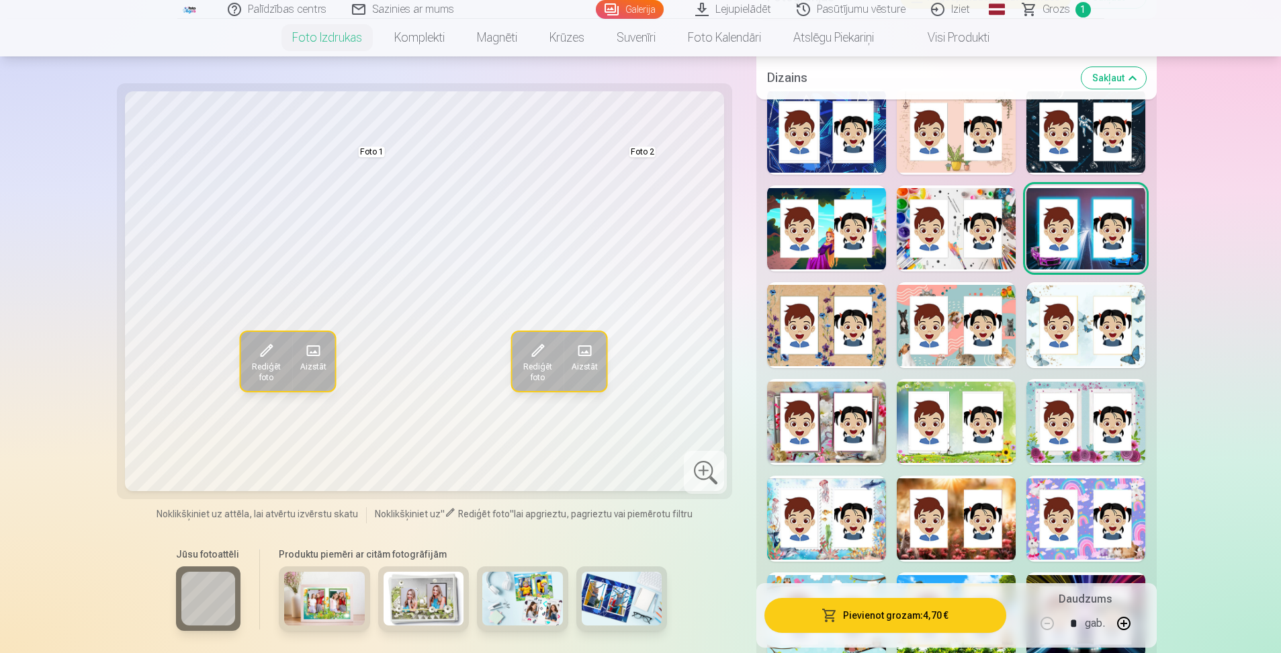
click at [899, 617] on button "Pievienot grozam : 4,70 €" at bounding box center [884, 615] width 241 height 35
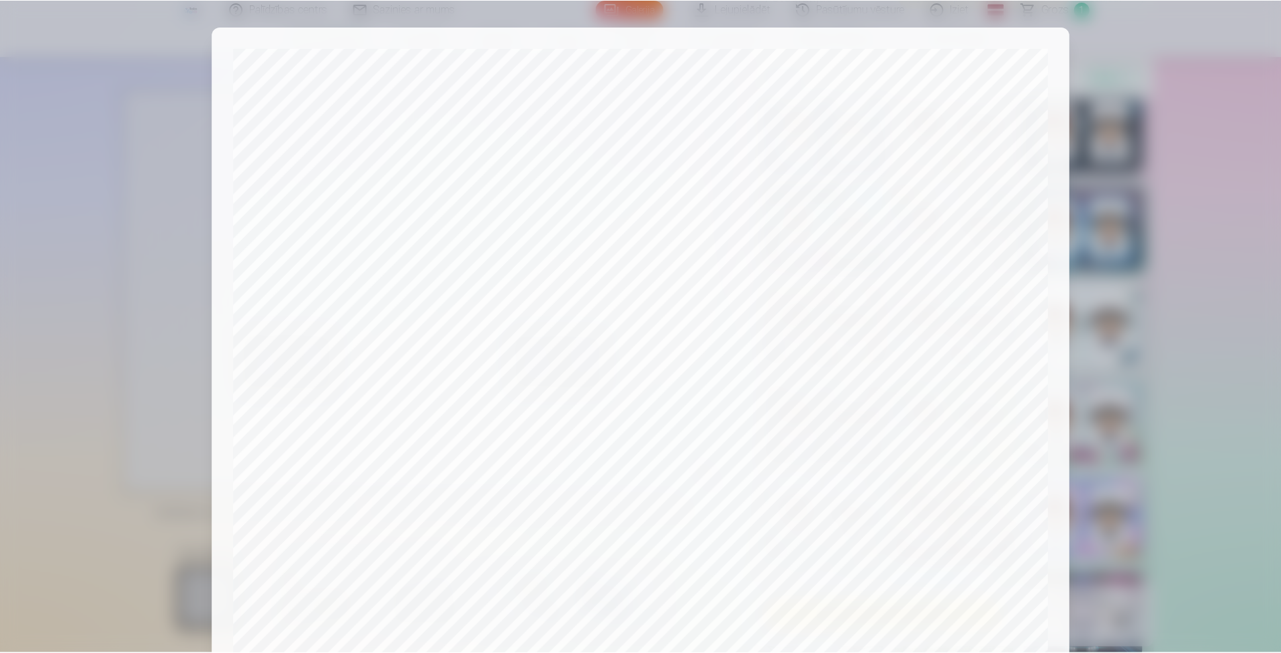
scroll to position [314, 0]
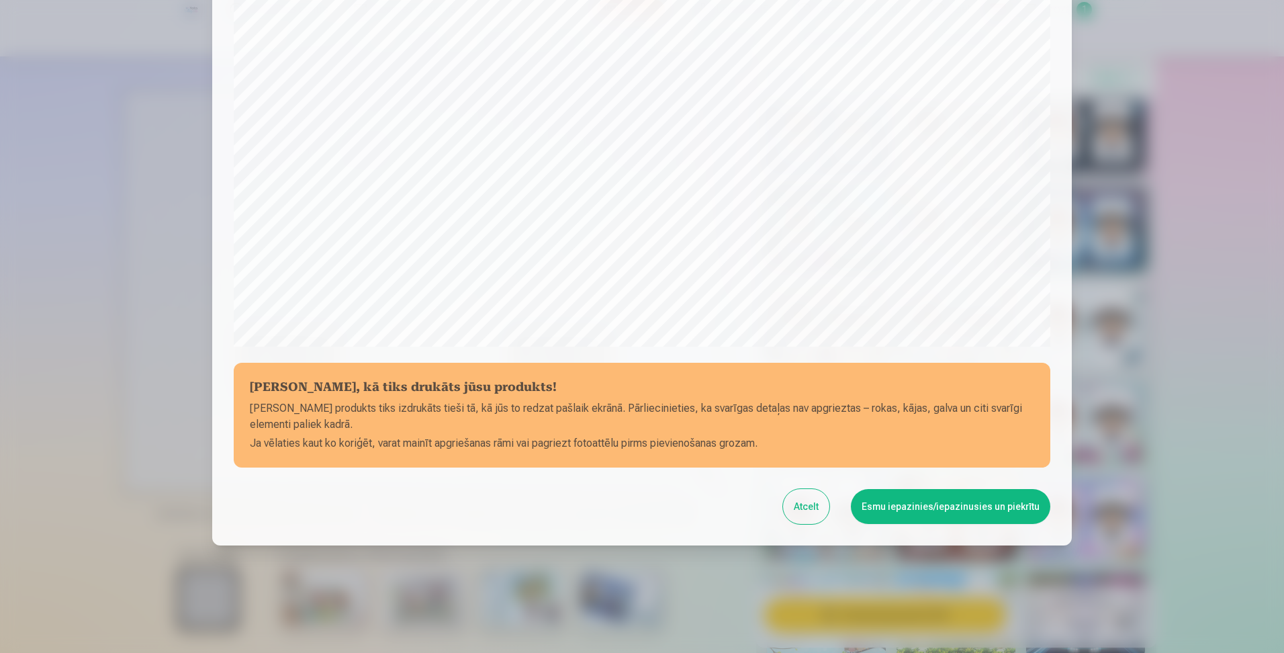
click at [928, 510] on button "Esmu iepazinies/iepazinusies un piekrītu" at bounding box center [951, 506] width 200 height 35
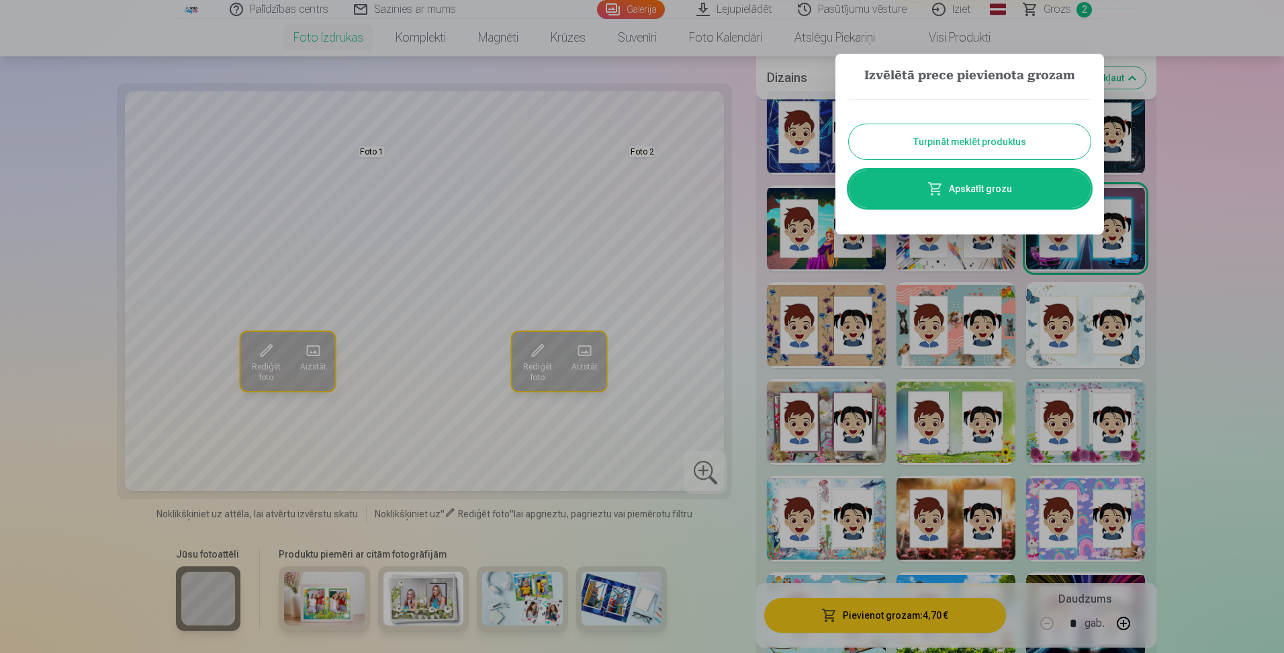
click at [1008, 139] on button "Turpināt meklēt produktus" at bounding box center [970, 141] width 242 height 35
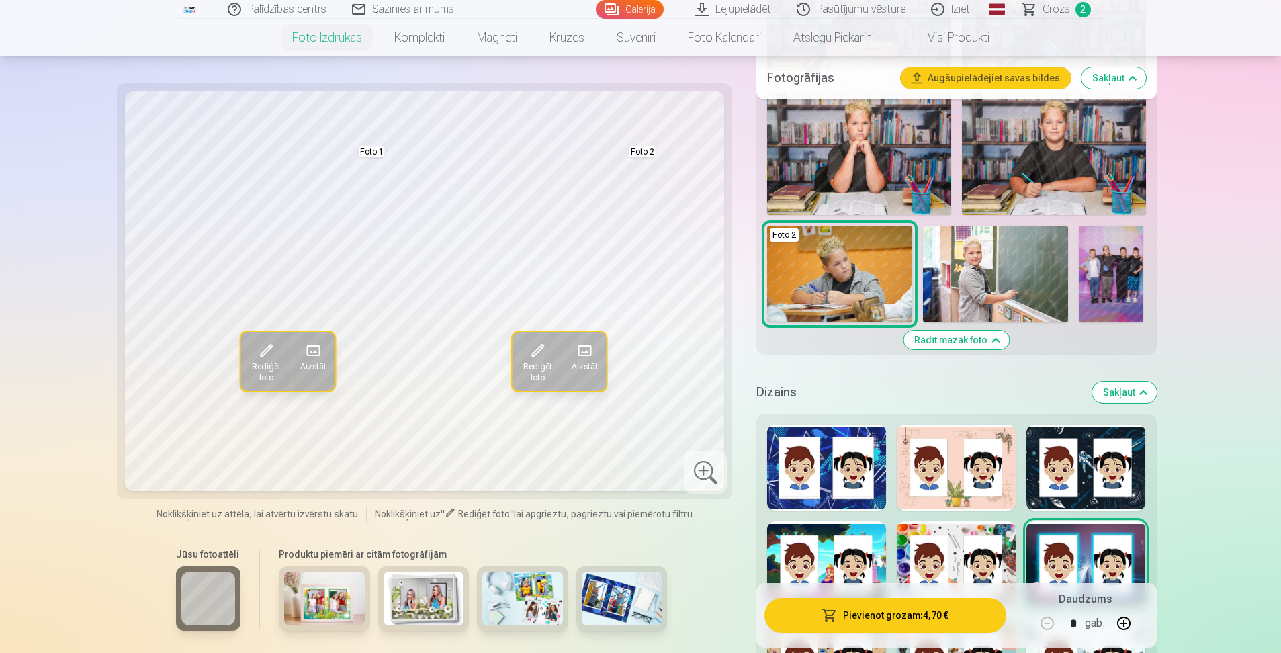
scroll to position [1008, 0]
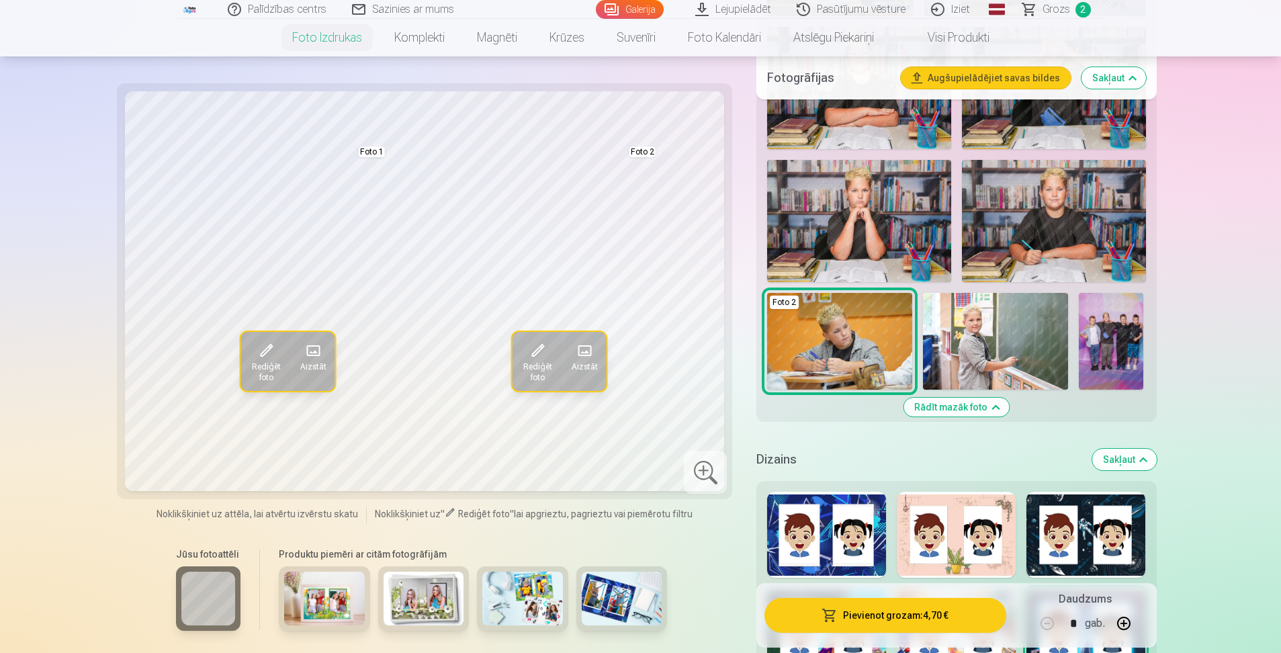
click at [1104, 333] on img at bounding box center [1111, 341] width 64 height 97
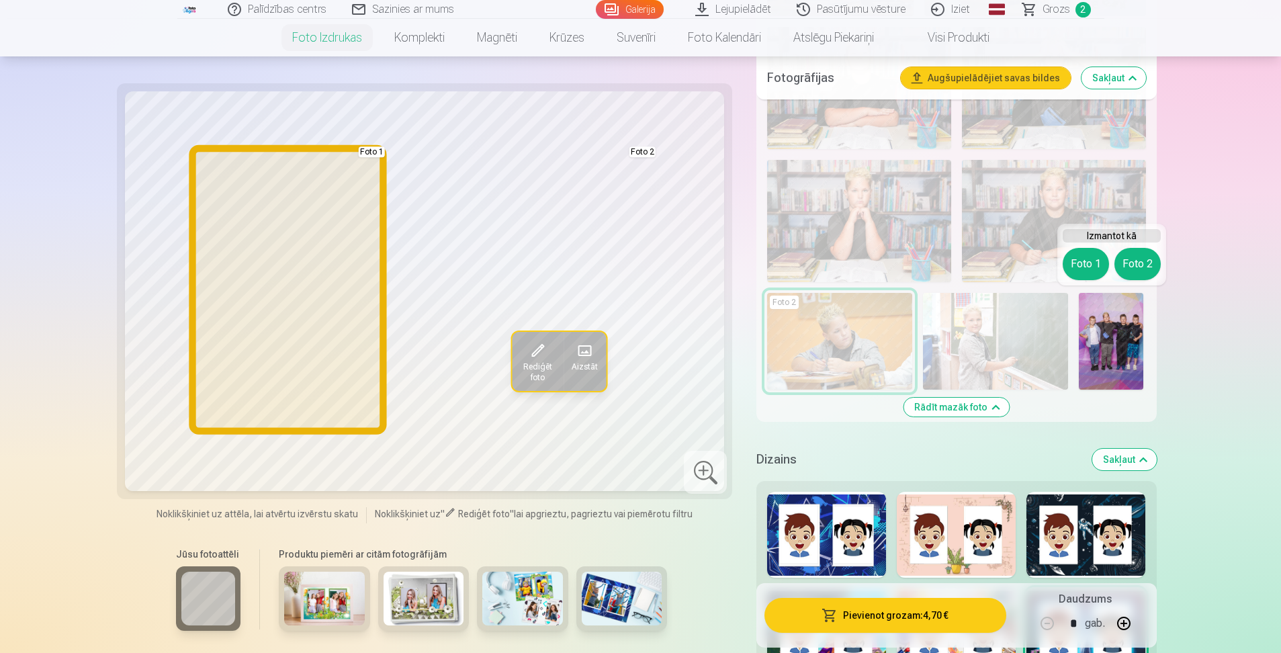
click at [1095, 263] on button "Foto 1" at bounding box center [1086, 264] width 46 height 32
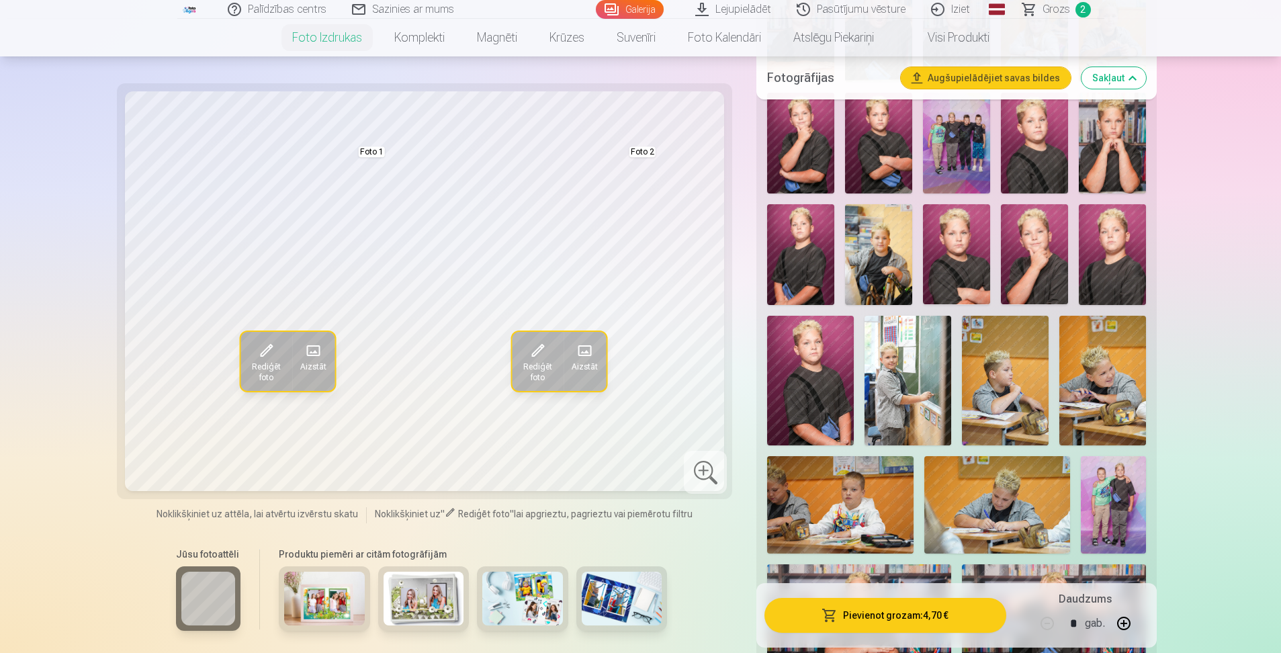
scroll to position [403, 0]
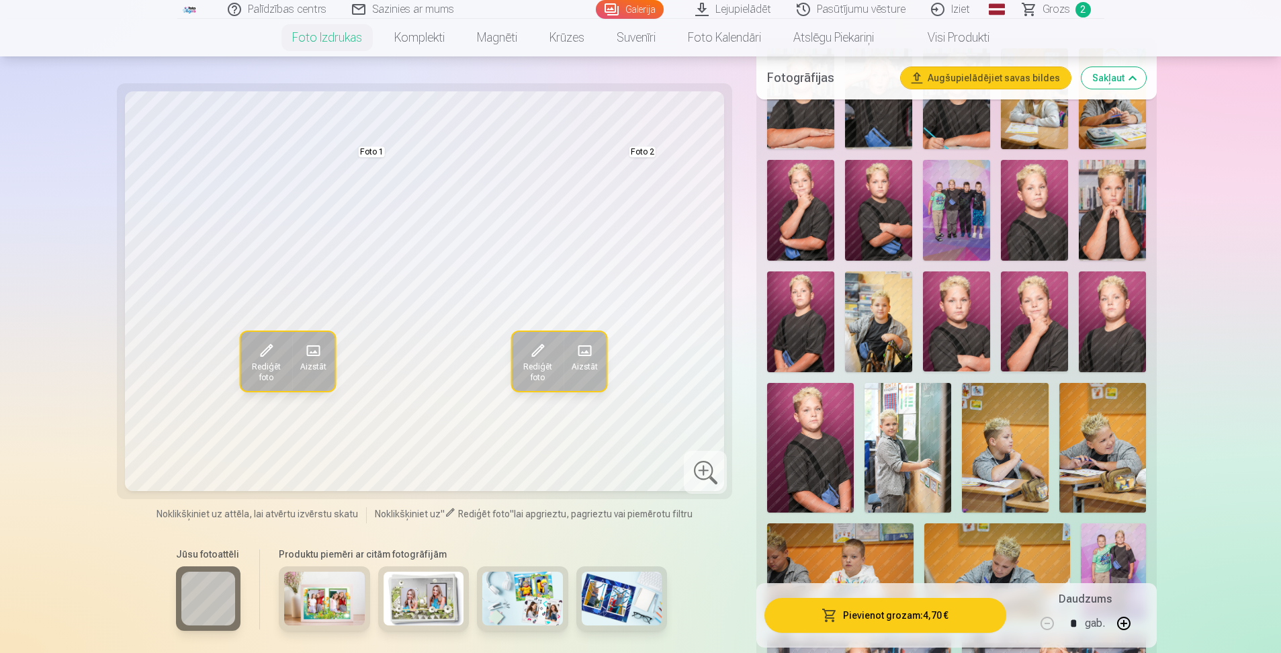
click at [953, 190] on img at bounding box center [956, 210] width 67 height 101
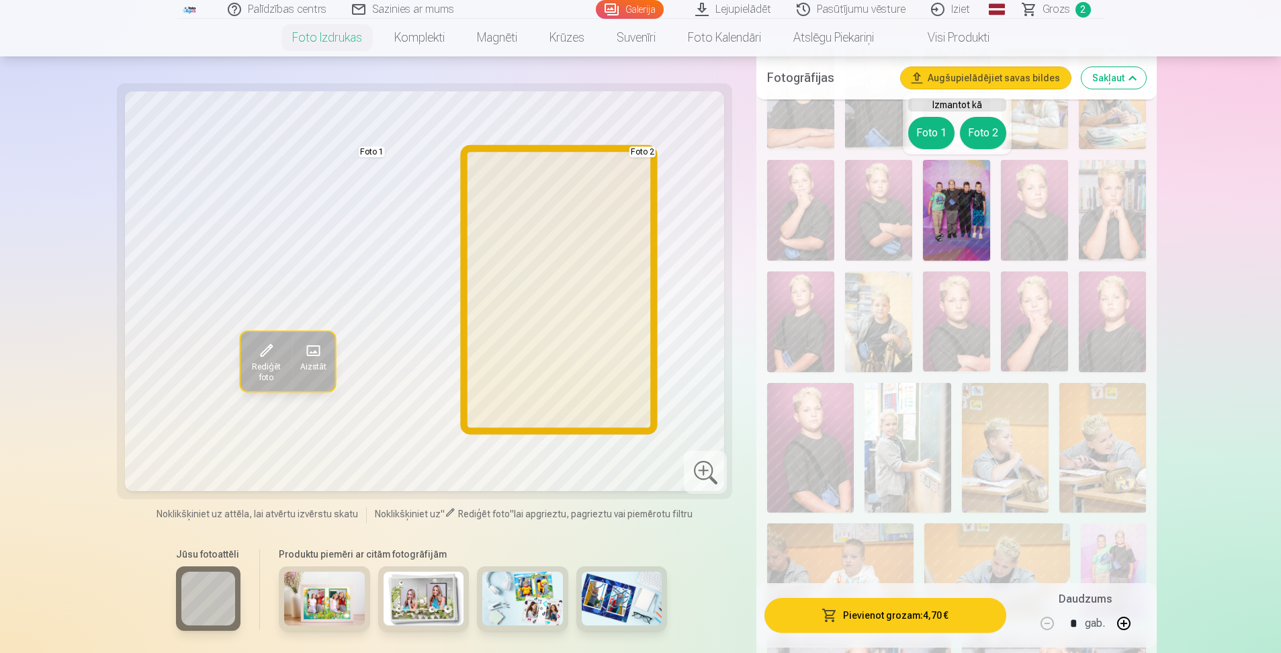
click at [975, 132] on button "Foto 2" at bounding box center [983, 133] width 46 height 32
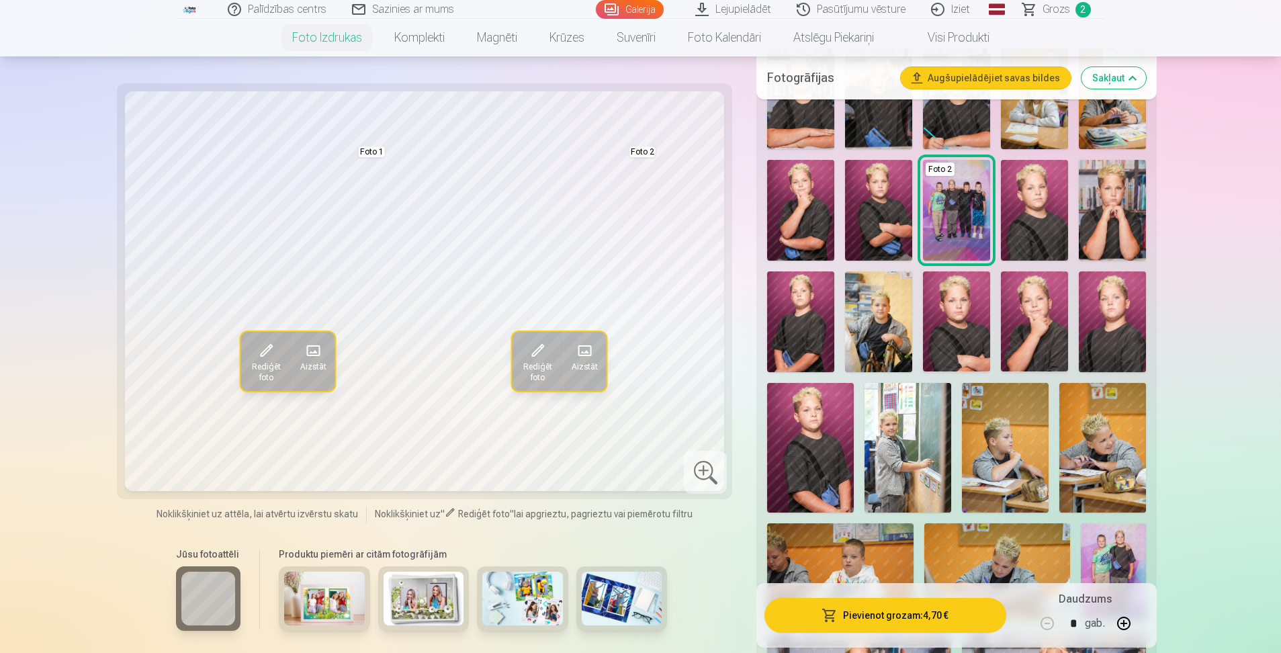
click at [272, 352] on span at bounding box center [266, 350] width 21 height 21
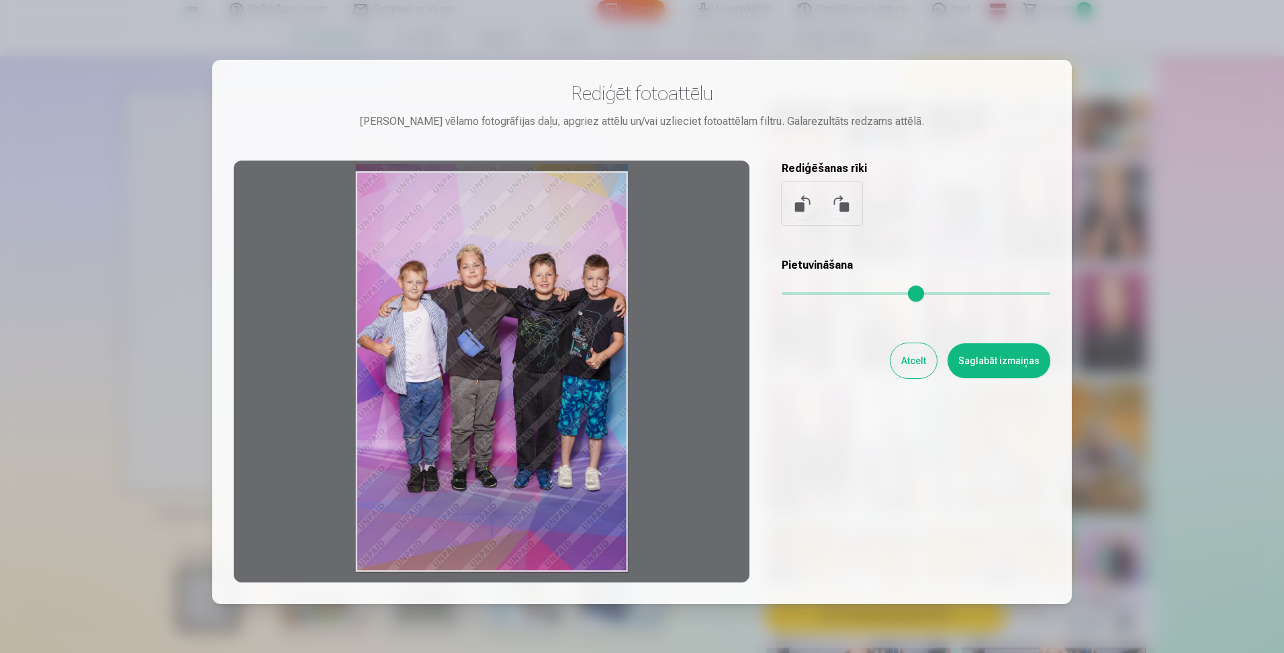
drag, startPoint x: 455, startPoint y: 363, endPoint x: 412, endPoint y: 347, distance: 45.3
click at [412, 347] on div at bounding box center [492, 372] width 516 height 422
drag, startPoint x: 415, startPoint y: 333, endPoint x: 396, endPoint y: 333, distance: 19.5
click at [396, 333] on div at bounding box center [492, 372] width 516 height 422
click at [994, 363] on button "Saglabāt izmaiņas" at bounding box center [999, 360] width 103 height 35
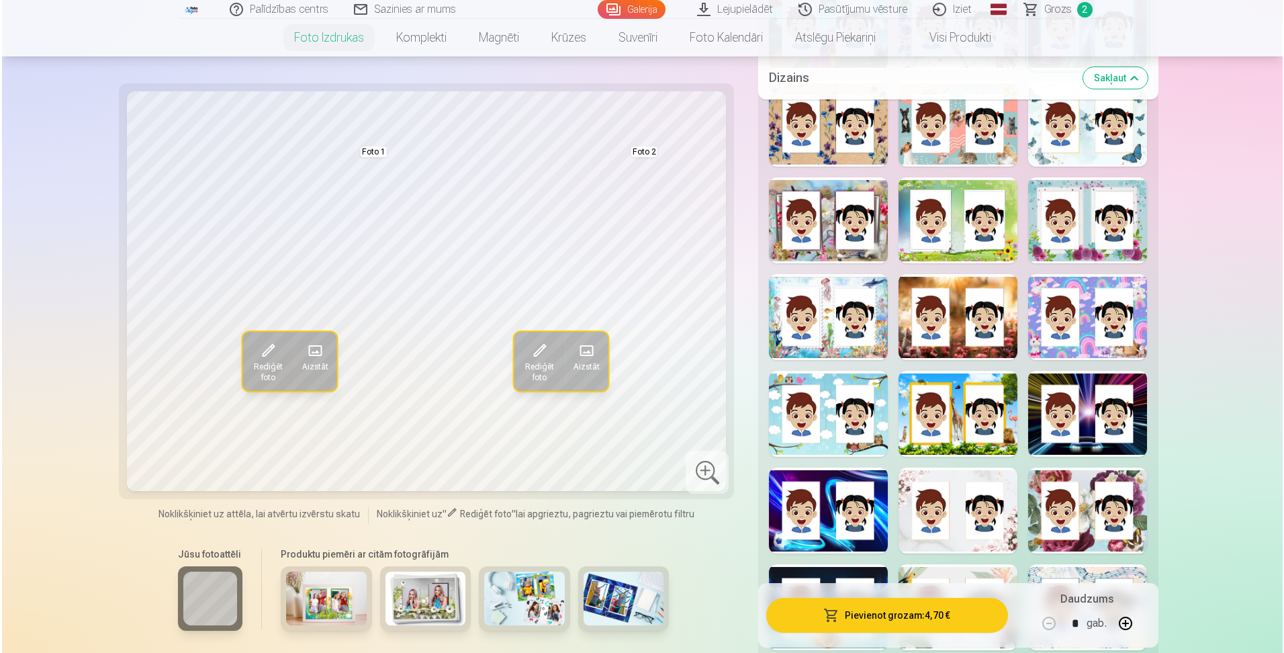
scroll to position [1679, 0]
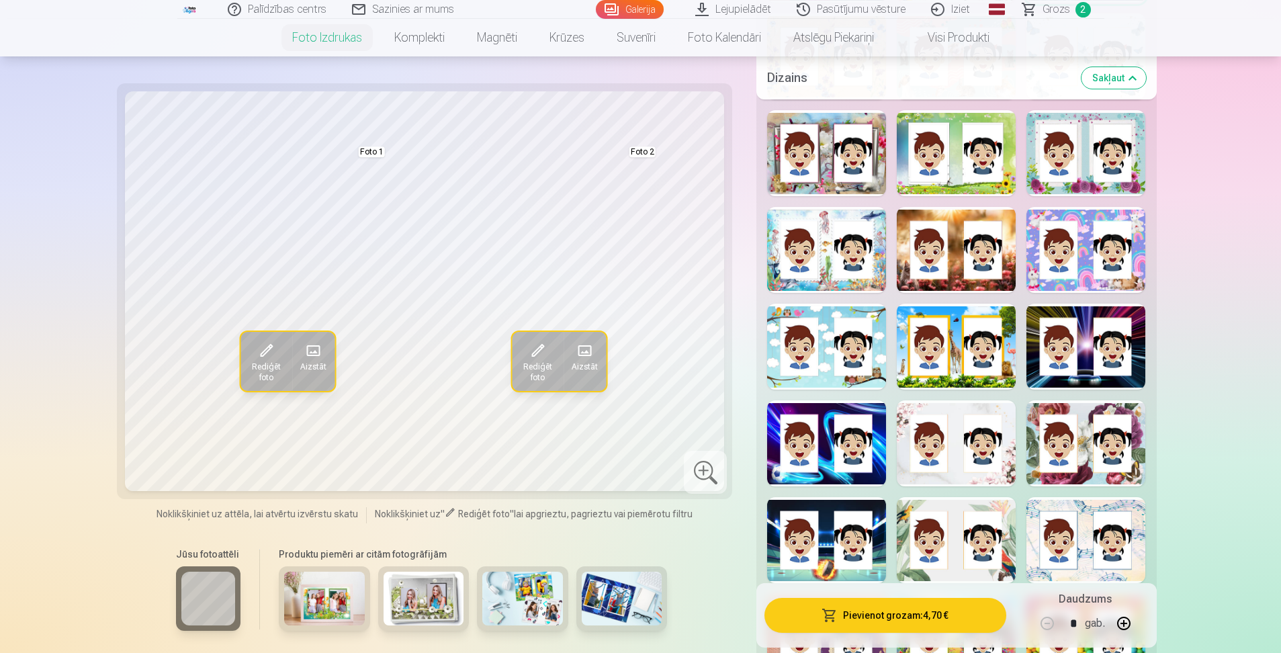
click at [830, 474] on div at bounding box center [826, 443] width 119 height 86
click at [867, 621] on button "Pievienot grozam : 4,70 €" at bounding box center [884, 615] width 241 height 35
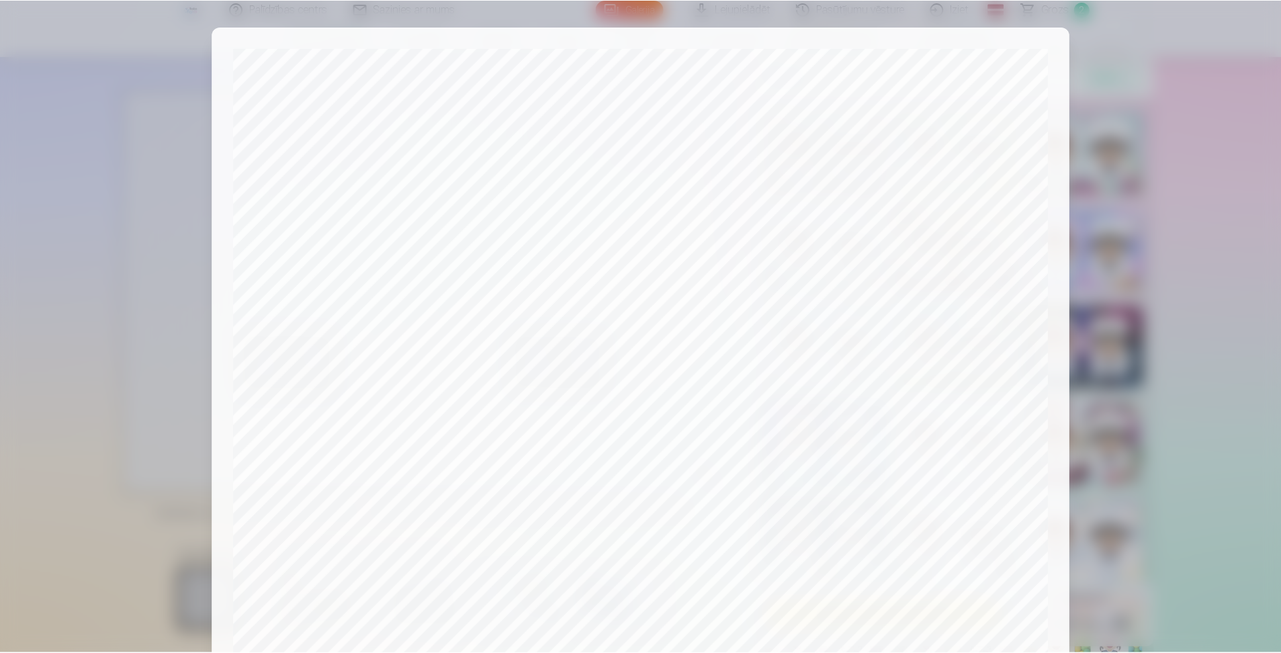
scroll to position [314, 0]
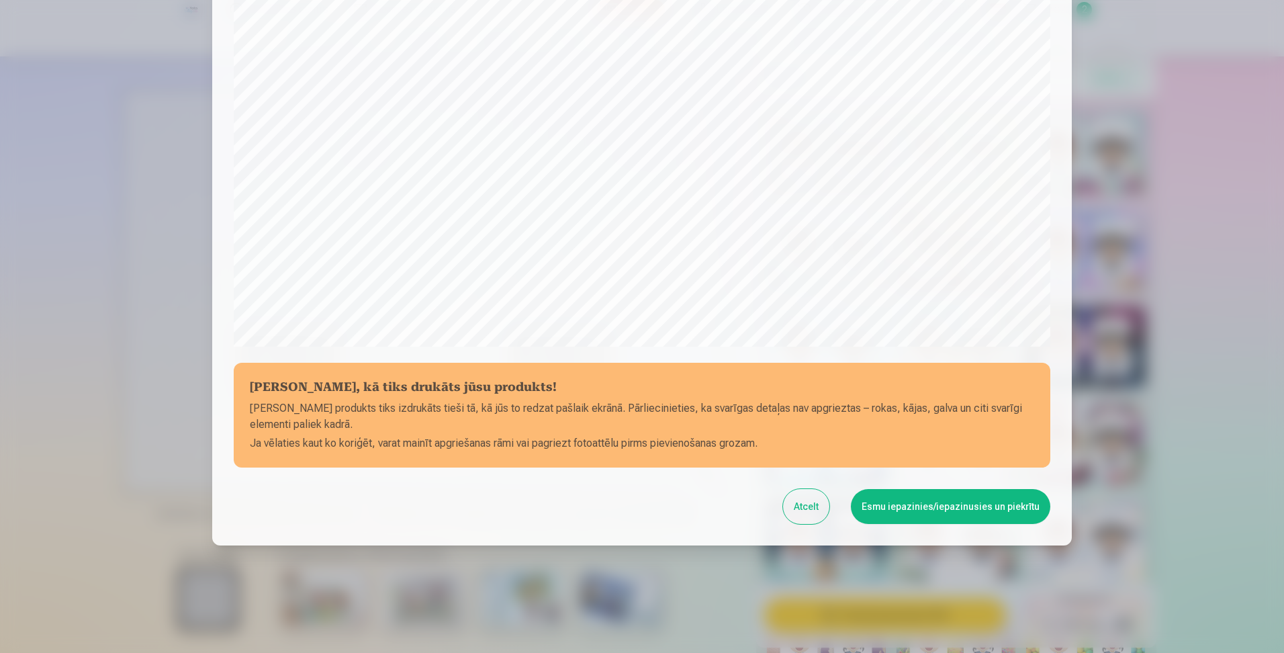
click at [977, 493] on button "Esmu iepazinies/iepazinusies un piekrītu" at bounding box center [951, 506] width 200 height 35
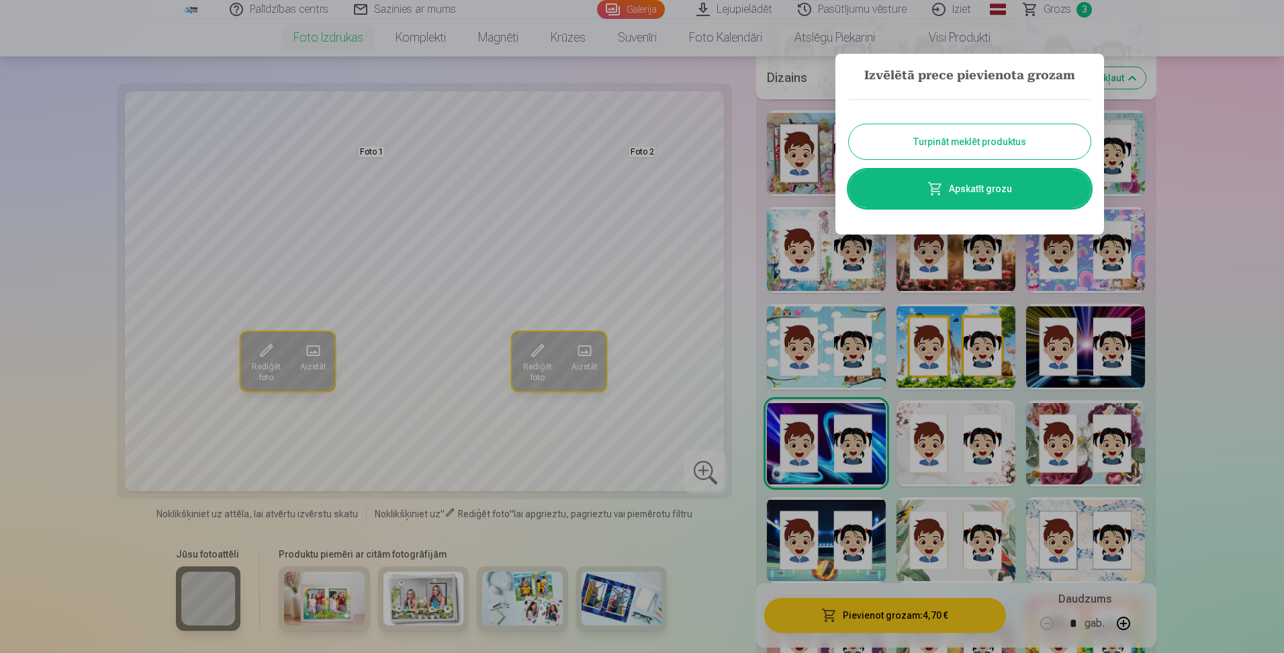
click at [1084, 151] on button "Turpināt meklēt produktus" at bounding box center [970, 141] width 242 height 35
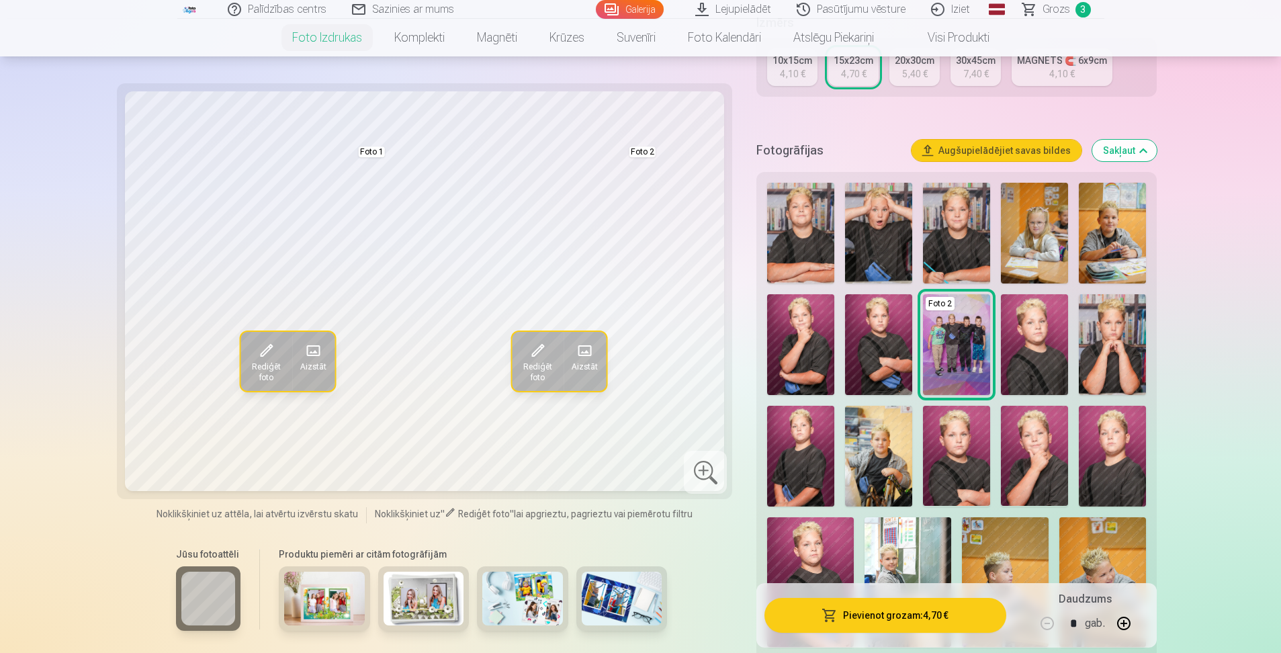
scroll to position [202, 0]
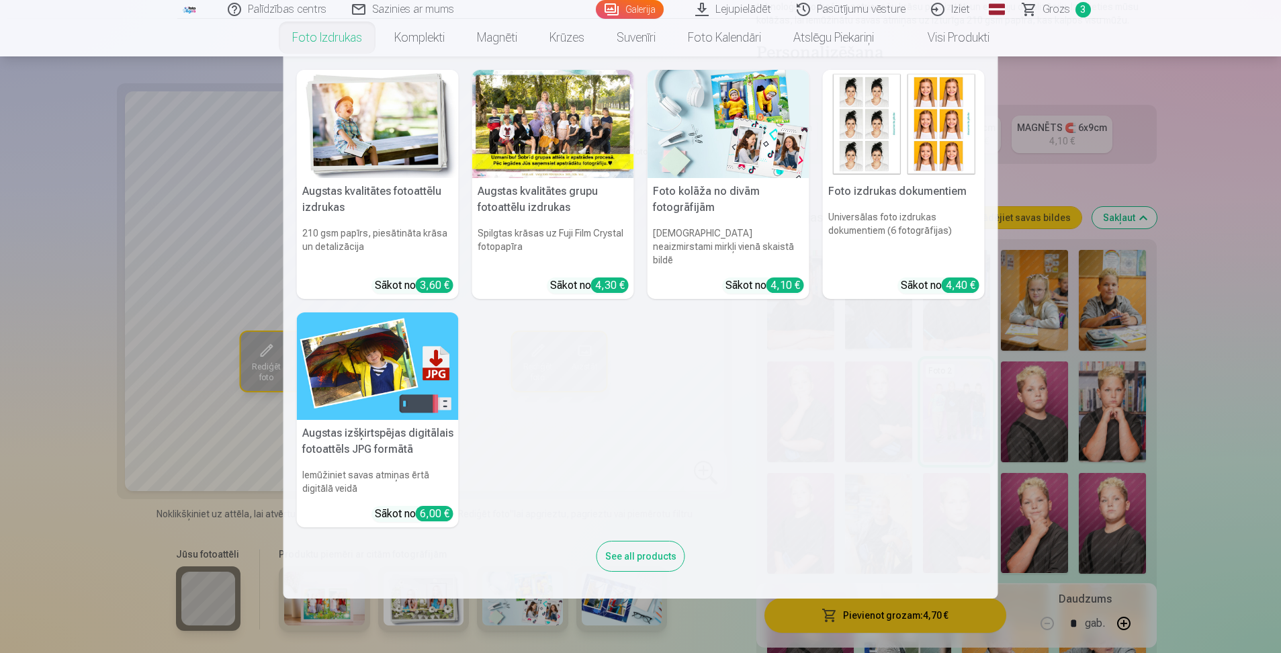
click at [367, 113] on img at bounding box center [378, 124] width 162 height 108
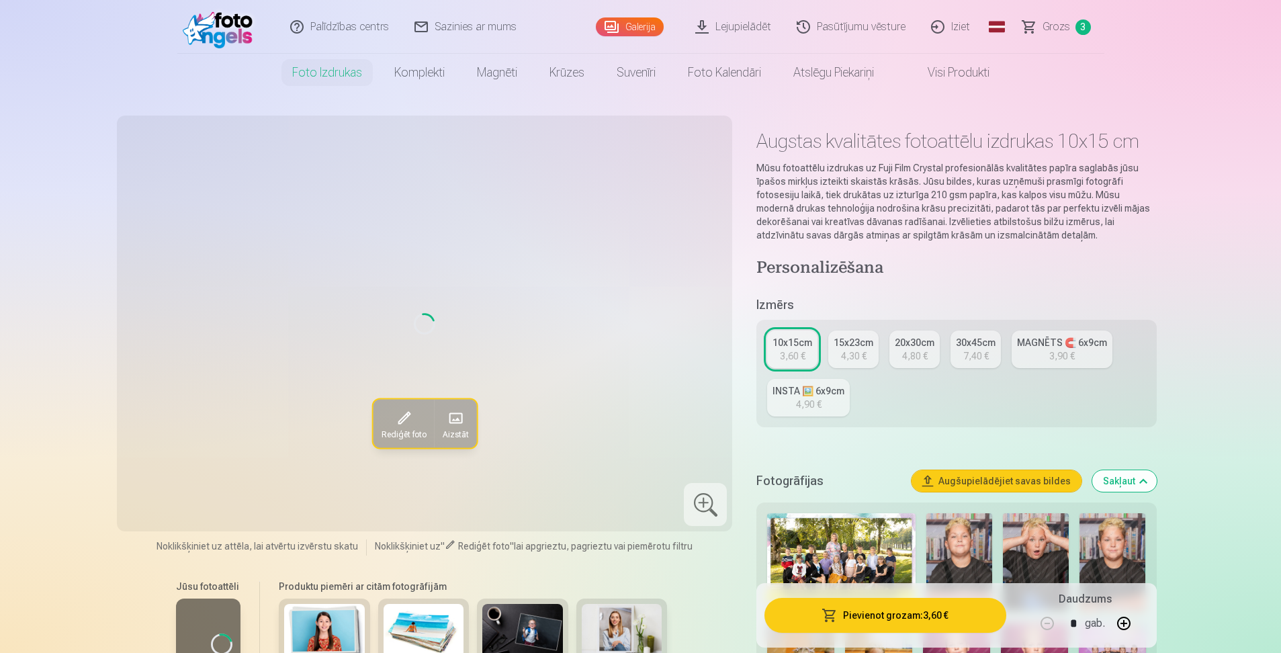
click at [866, 350] on link "15x23cm 4,30 €" at bounding box center [853, 350] width 50 height 38
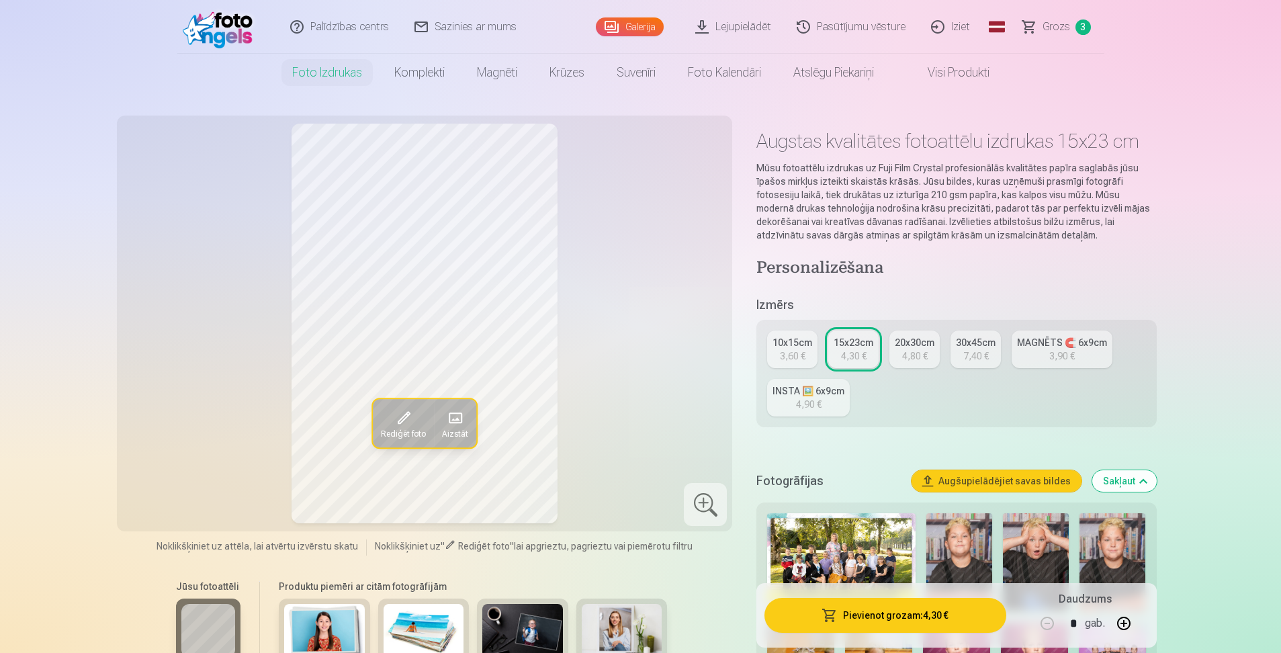
click at [859, 541] on img at bounding box center [841, 562] width 148 height 99
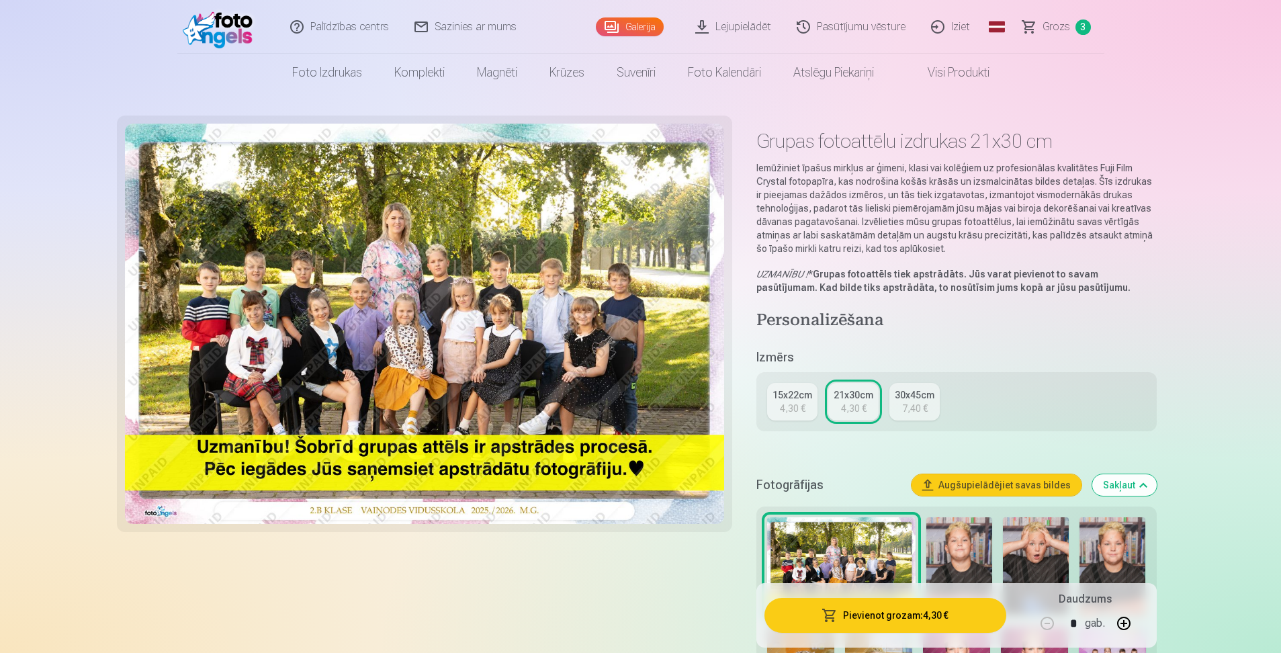
click at [877, 618] on button "Pievienot grozam : 4,30 €" at bounding box center [884, 615] width 241 height 35
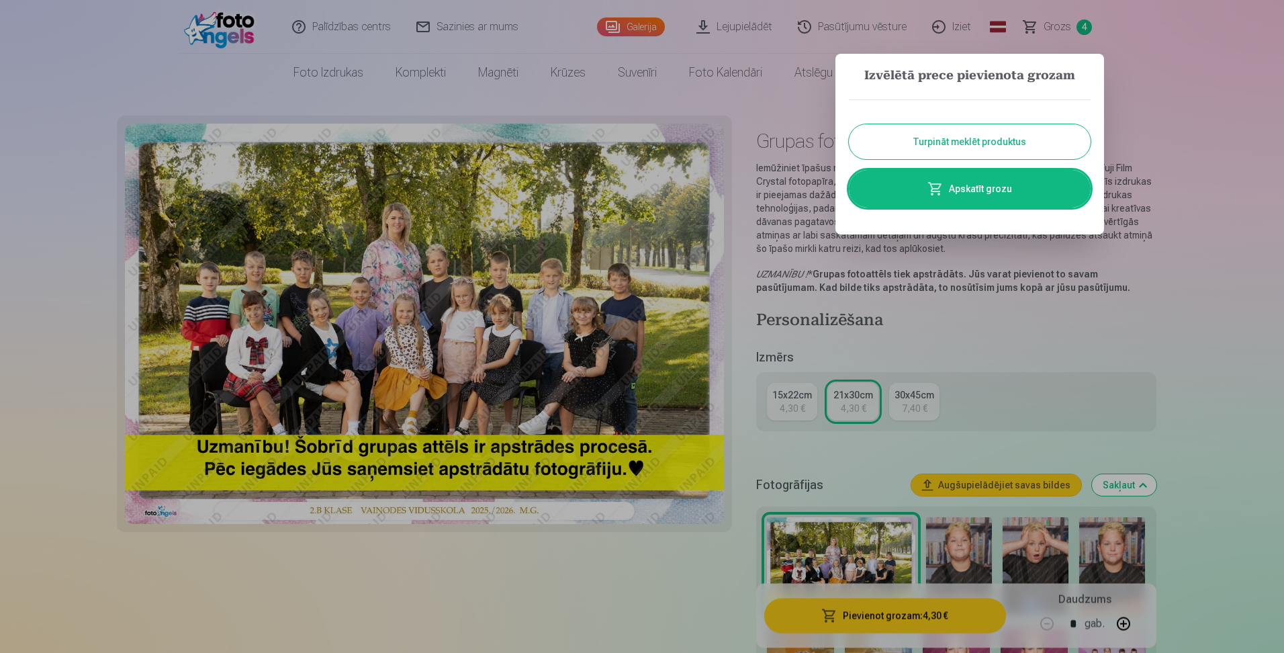
click at [1026, 144] on button "Turpināt meklēt produktus" at bounding box center [970, 141] width 242 height 35
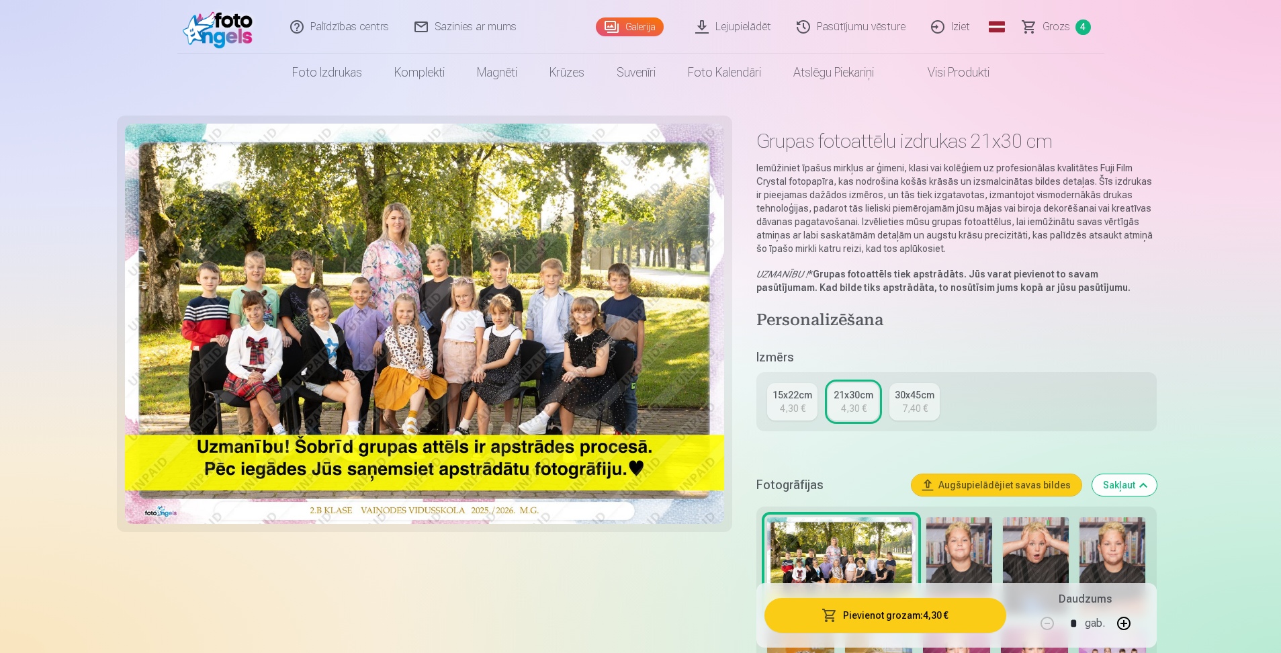
click at [1041, 21] on link "Grozs 4" at bounding box center [1057, 27] width 94 height 54
